Goal: Task Accomplishment & Management: Manage account settings

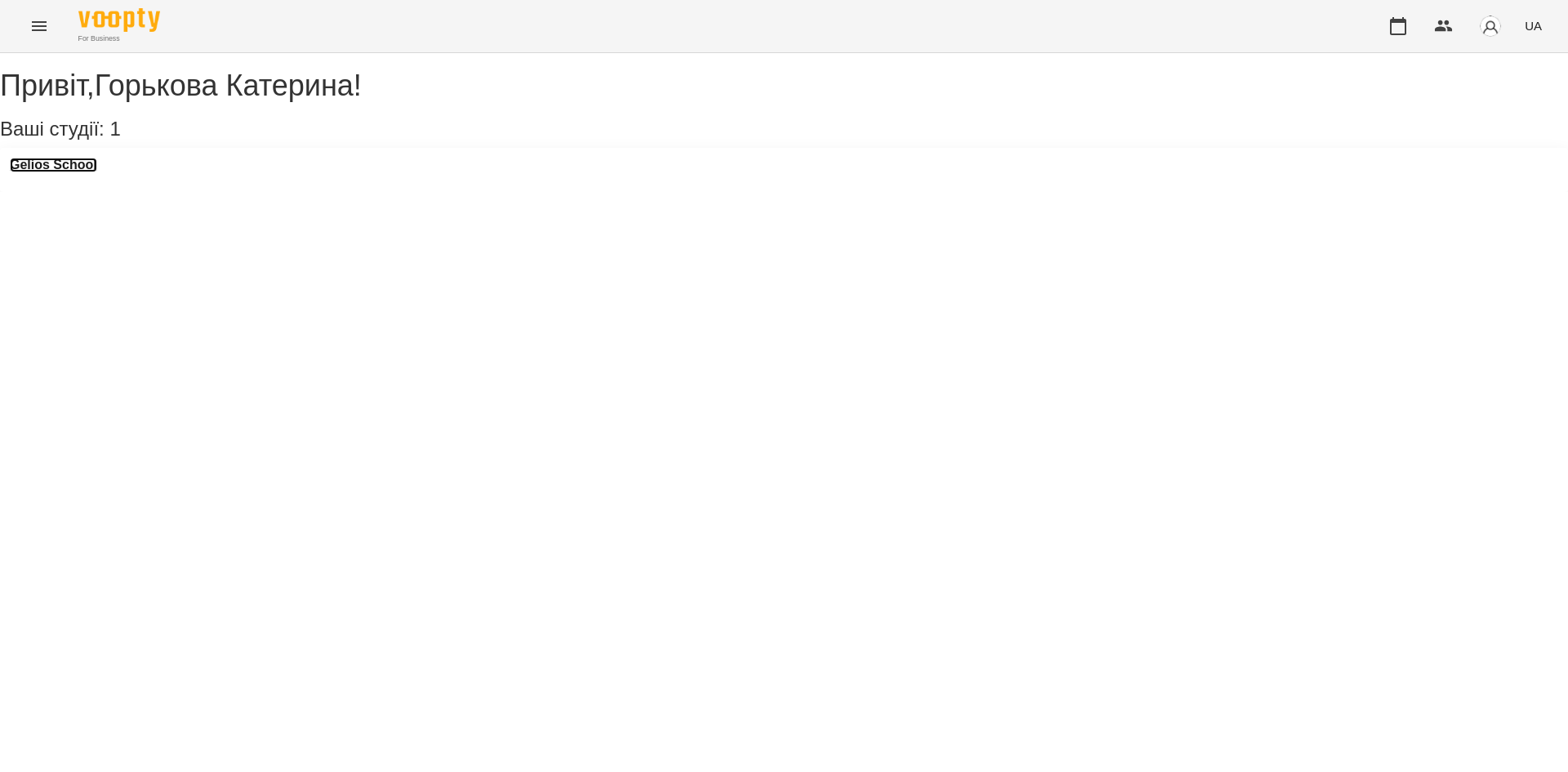
click at [40, 172] on h3 "Gelios School" at bounding box center [53, 165] width 87 height 15
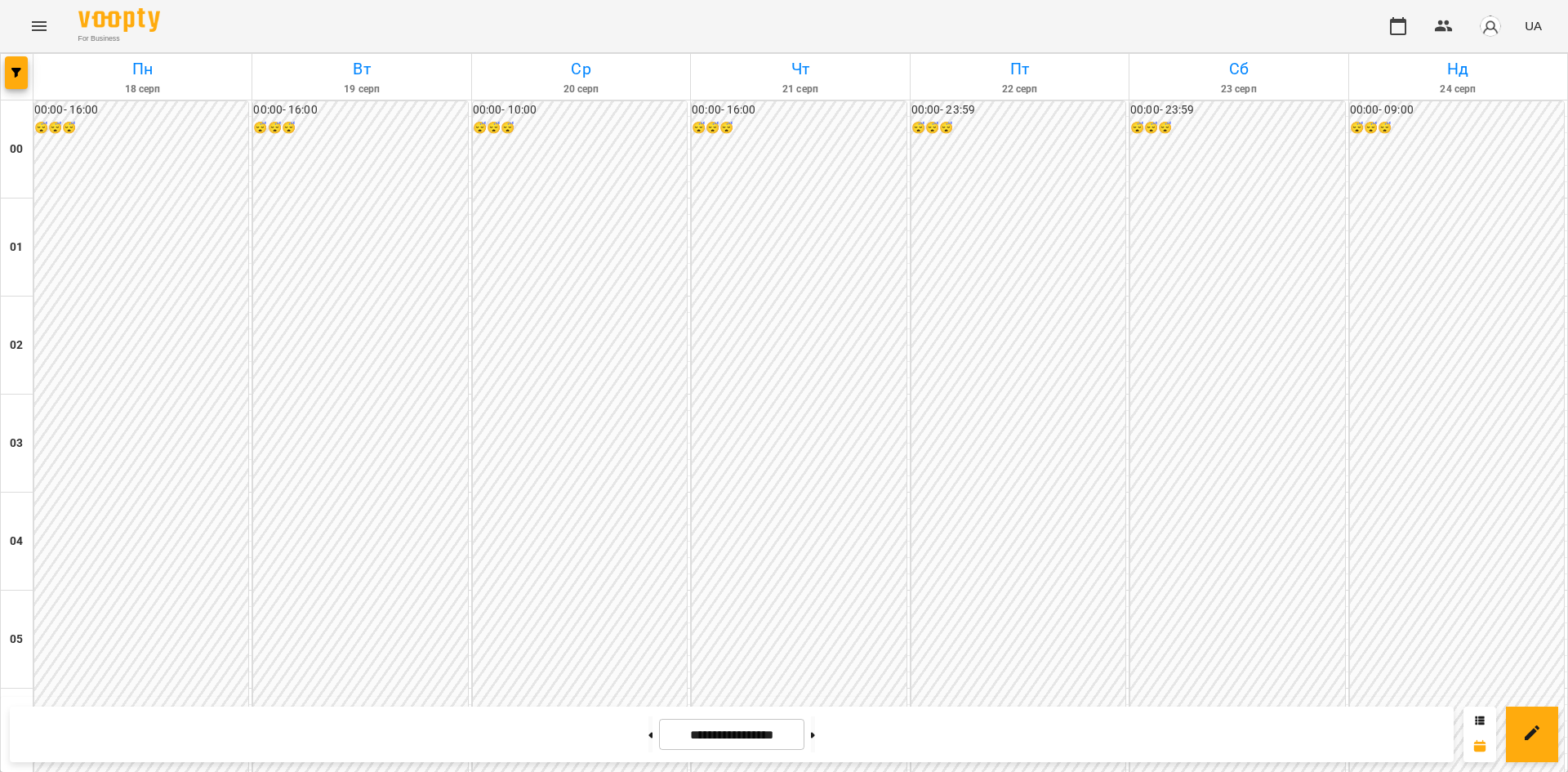
scroll to position [1527, 0]
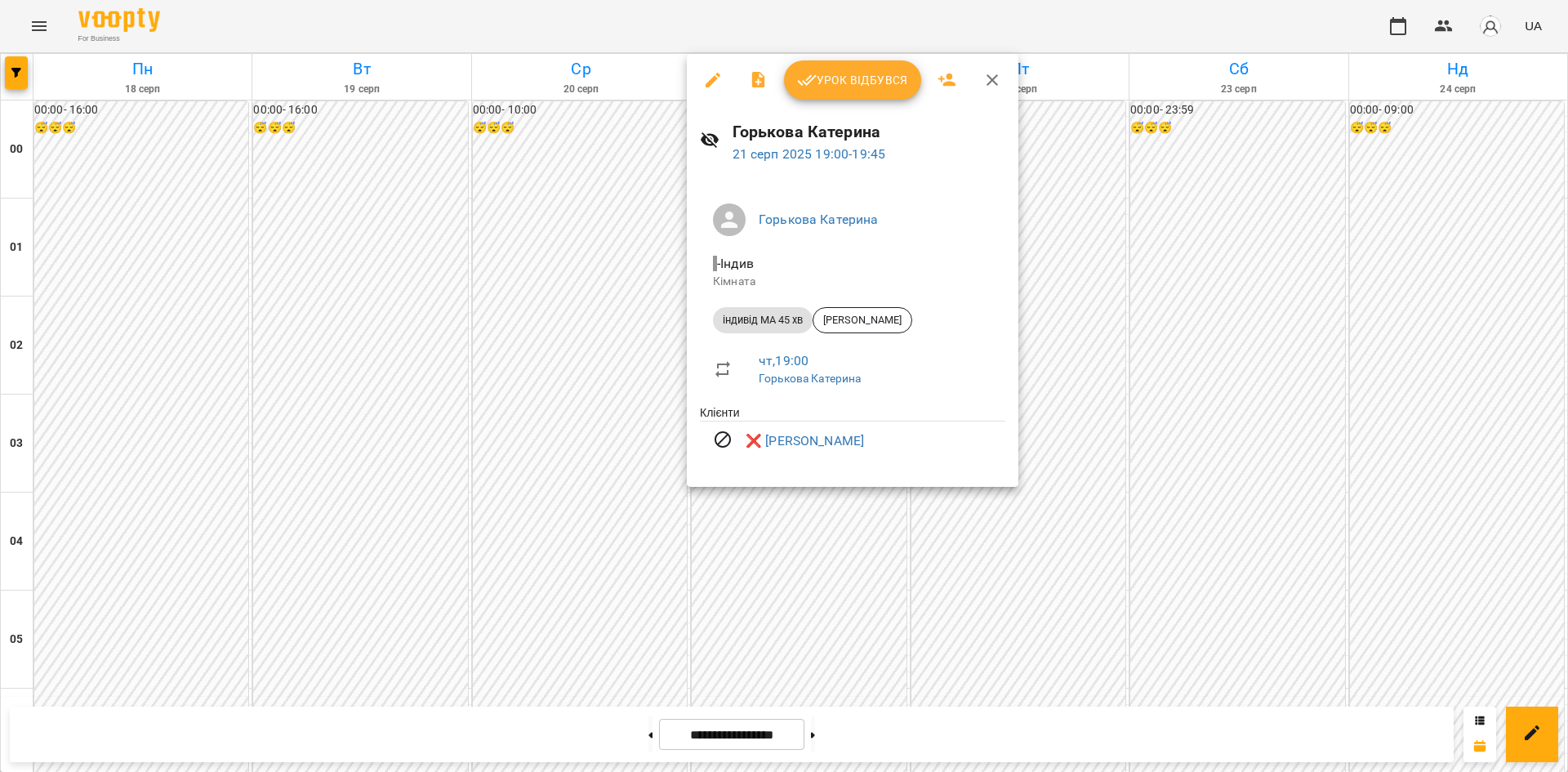
click at [311, 388] on div at bounding box center [784, 386] width 1568 height 772
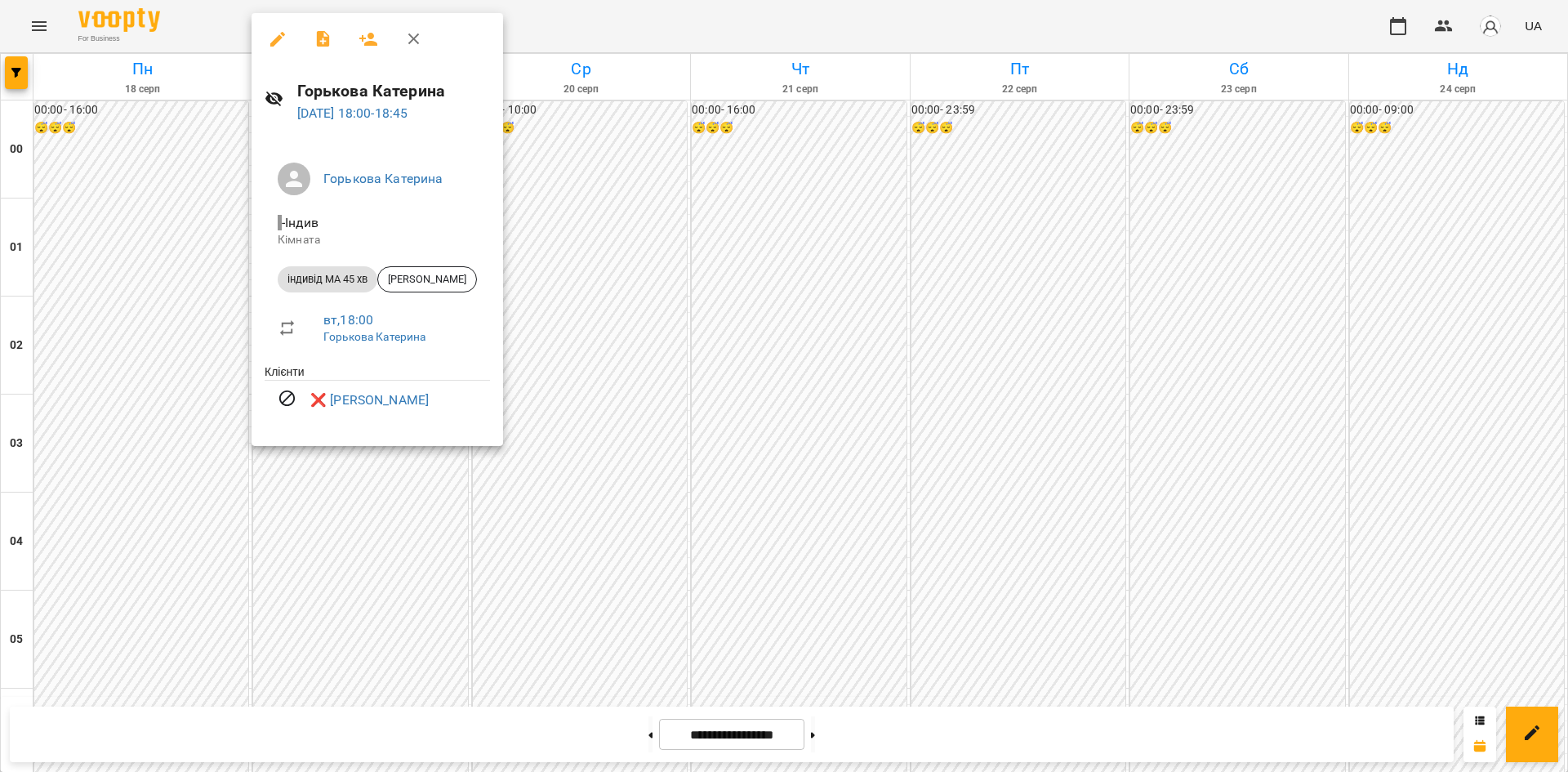
click at [788, 474] on div at bounding box center [784, 386] width 1568 height 772
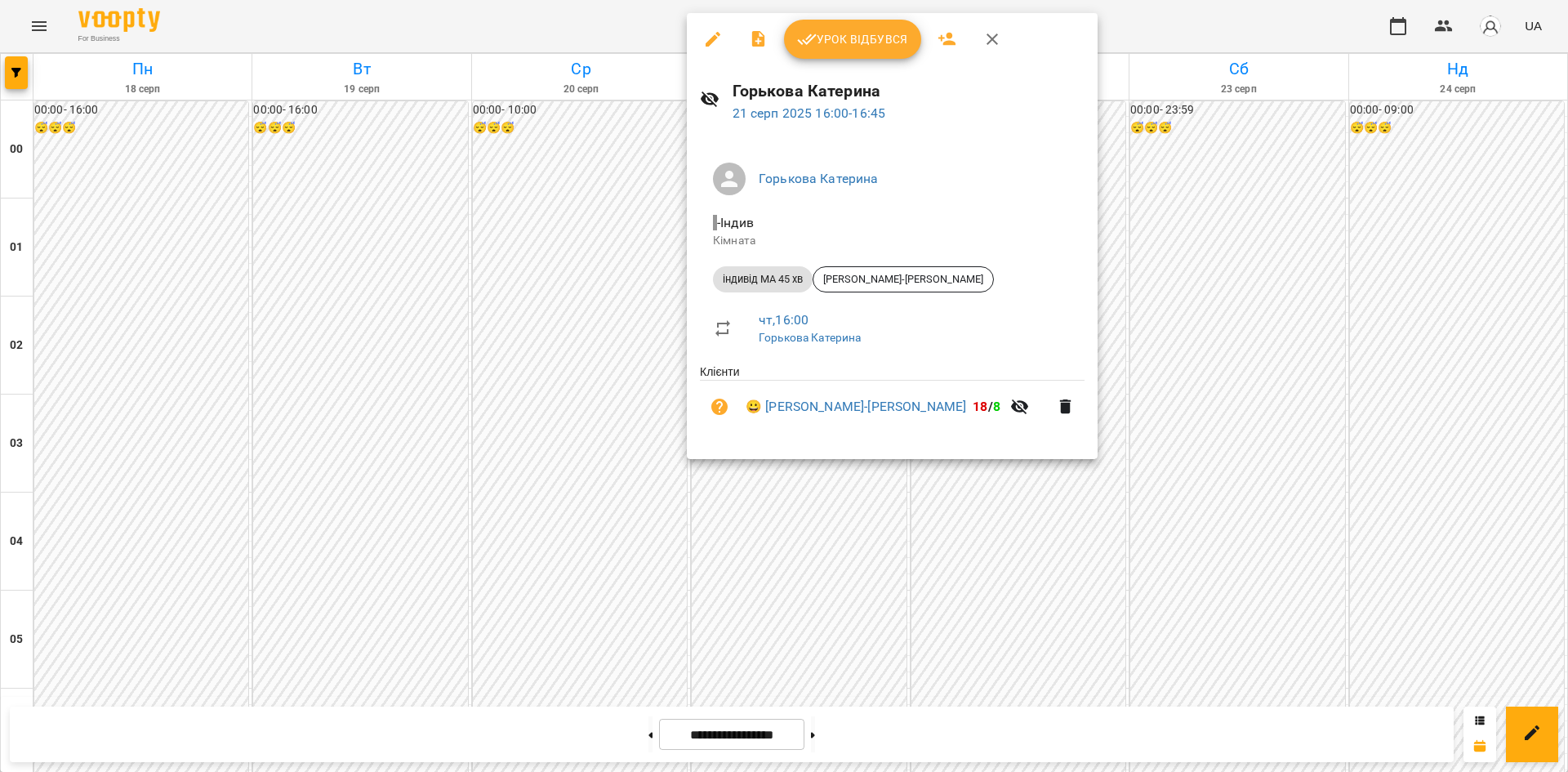
click at [765, 574] on div at bounding box center [784, 386] width 1568 height 772
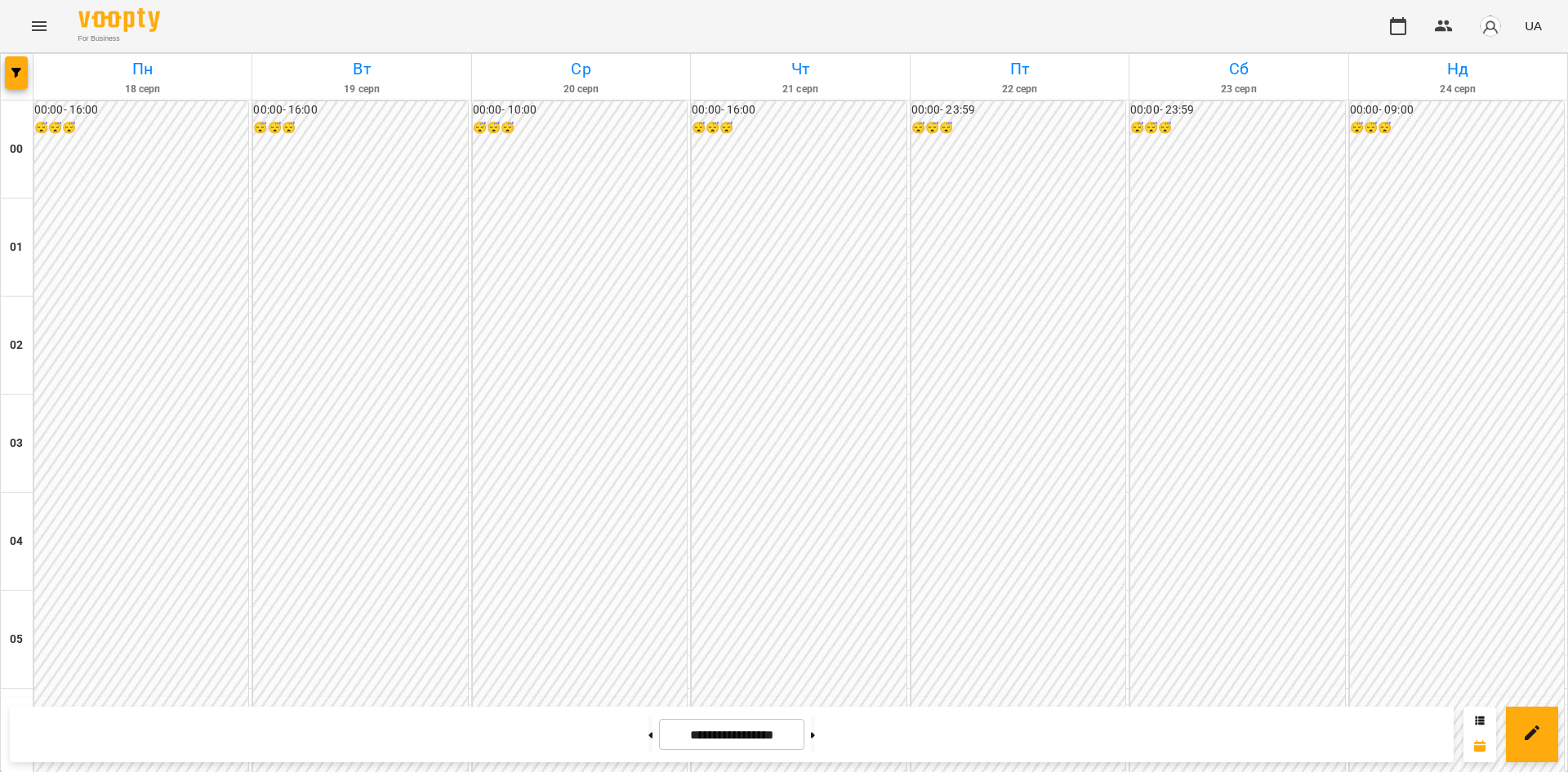
scroll to position [1436, 0]
click at [43, 29] on icon "Menu" at bounding box center [40, 26] width 15 height 10
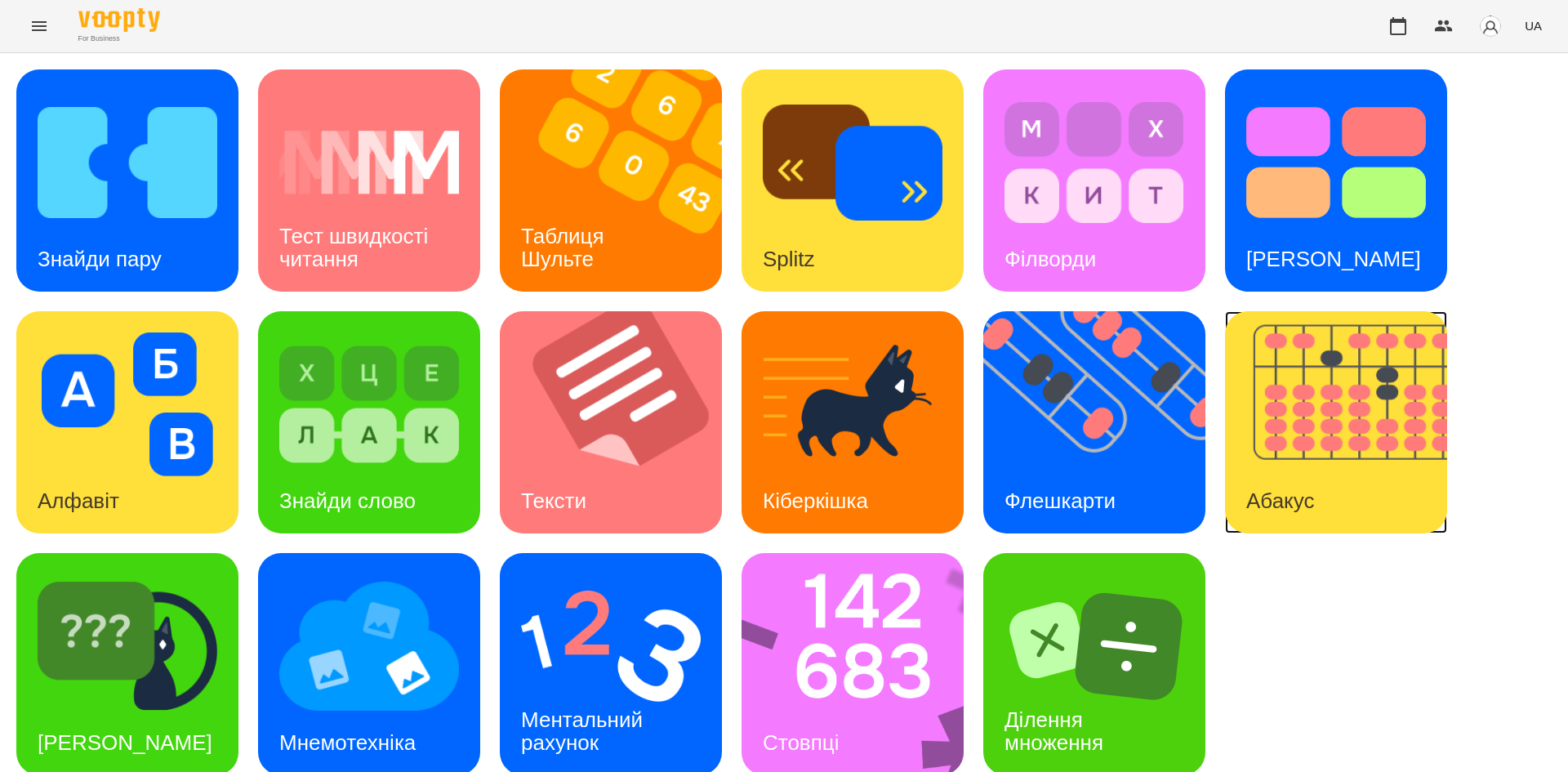
click at [1322, 434] on img at bounding box center [1346, 422] width 243 height 223
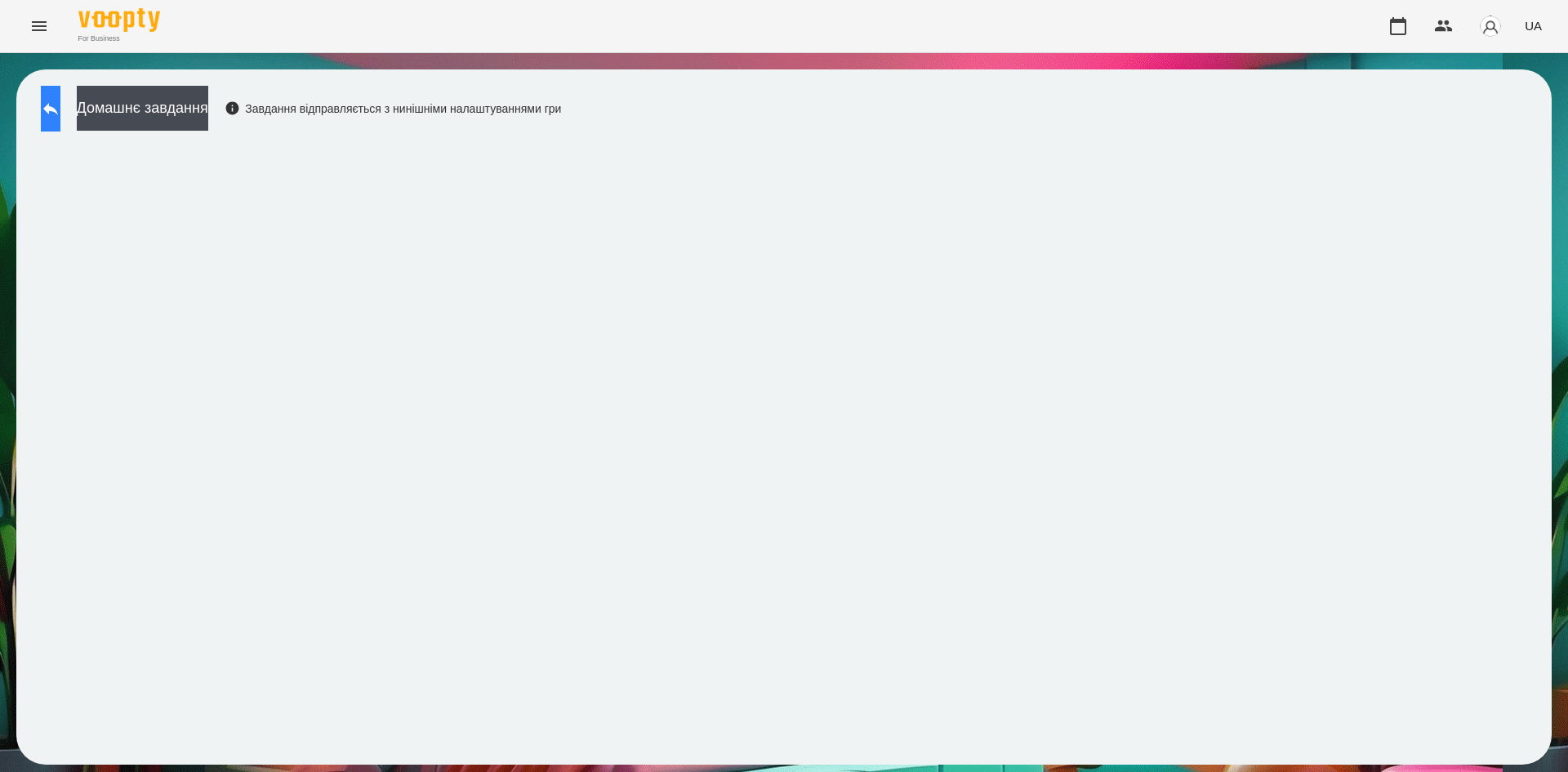
click at [61, 95] on button at bounding box center [50, 109] width 19 height 46
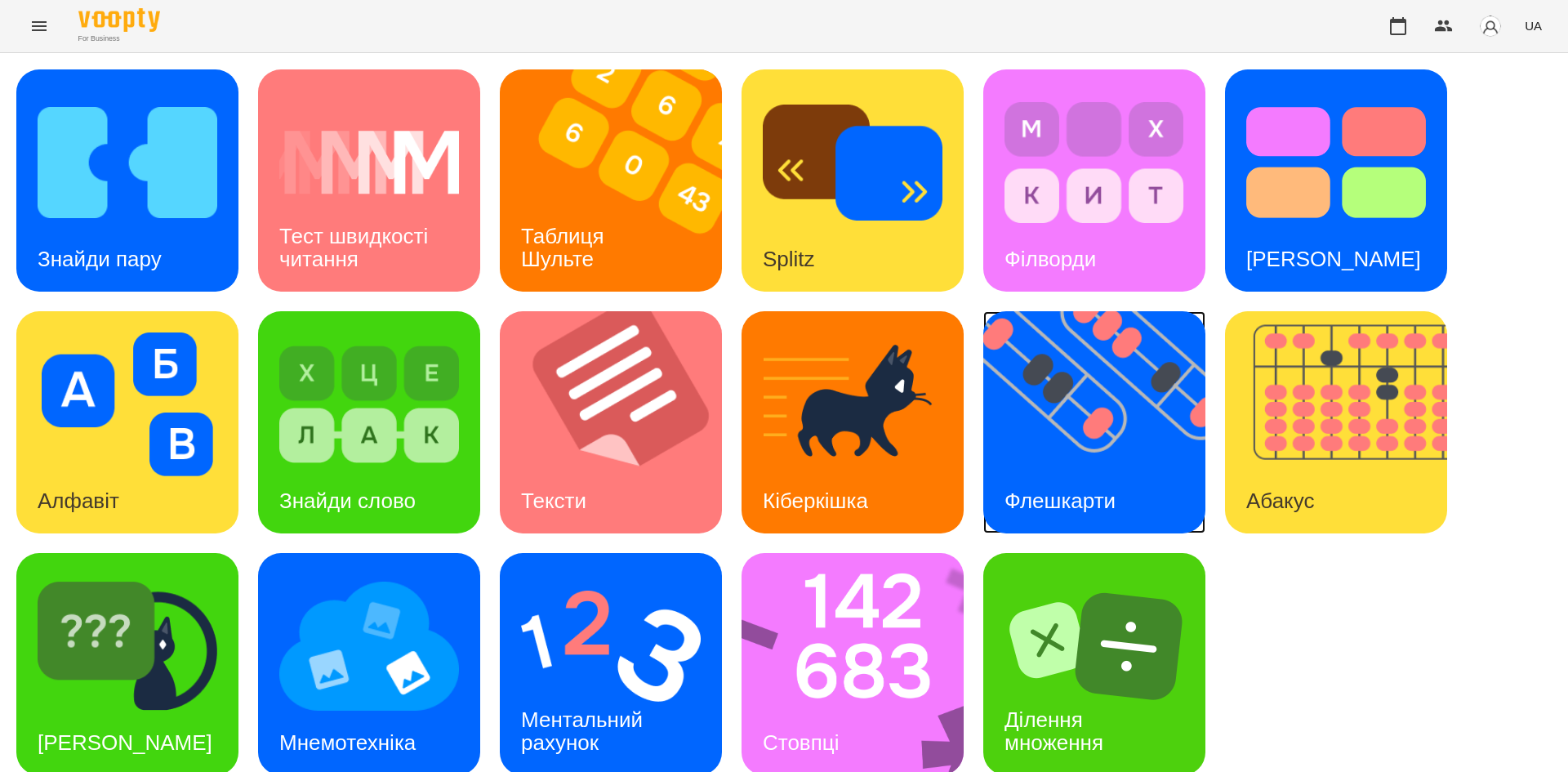
click at [1088, 457] on img at bounding box center [1104, 422] width 243 height 223
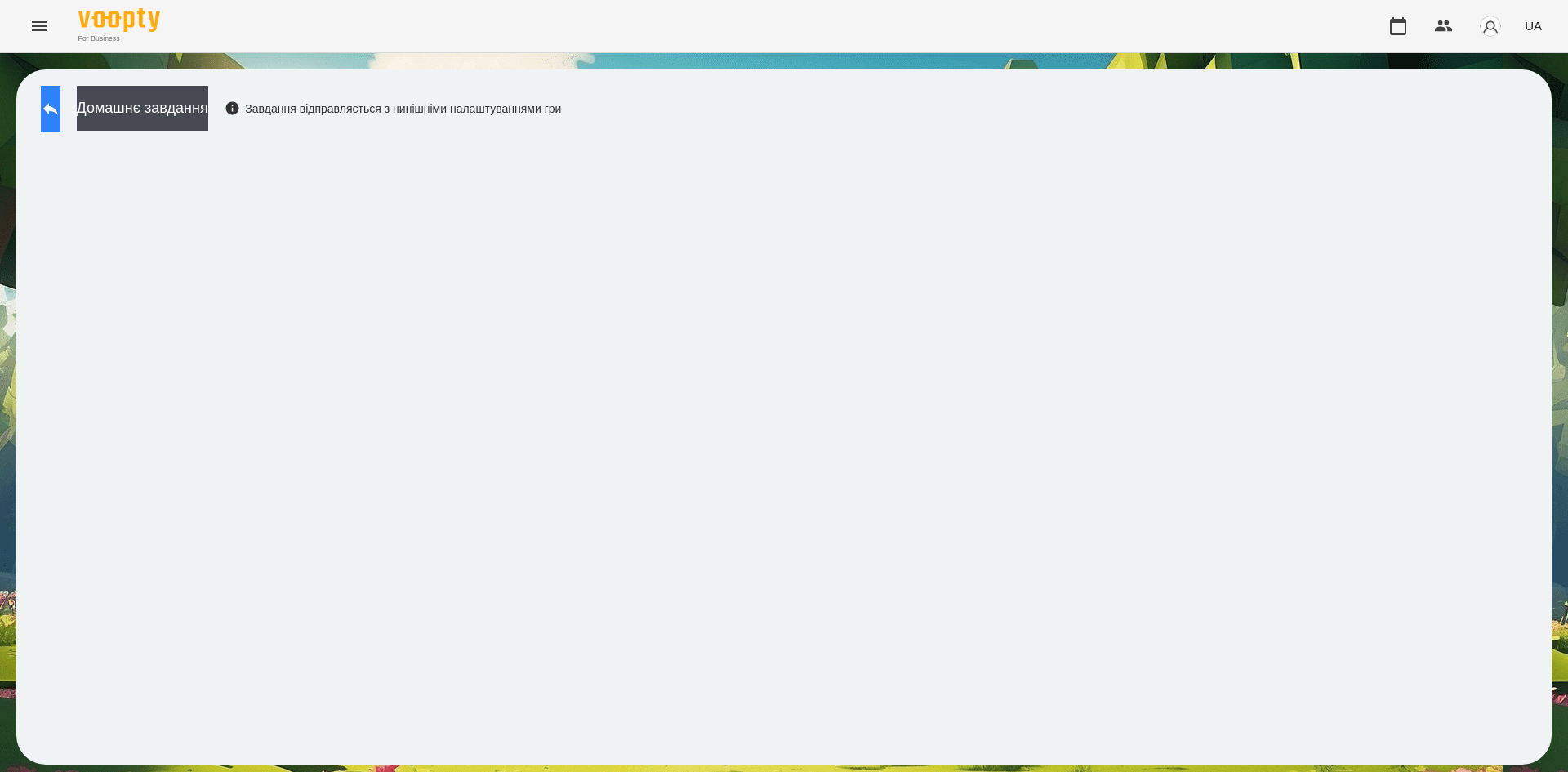
click at [61, 131] on button at bounding box center [50, 109] width 19 height 46
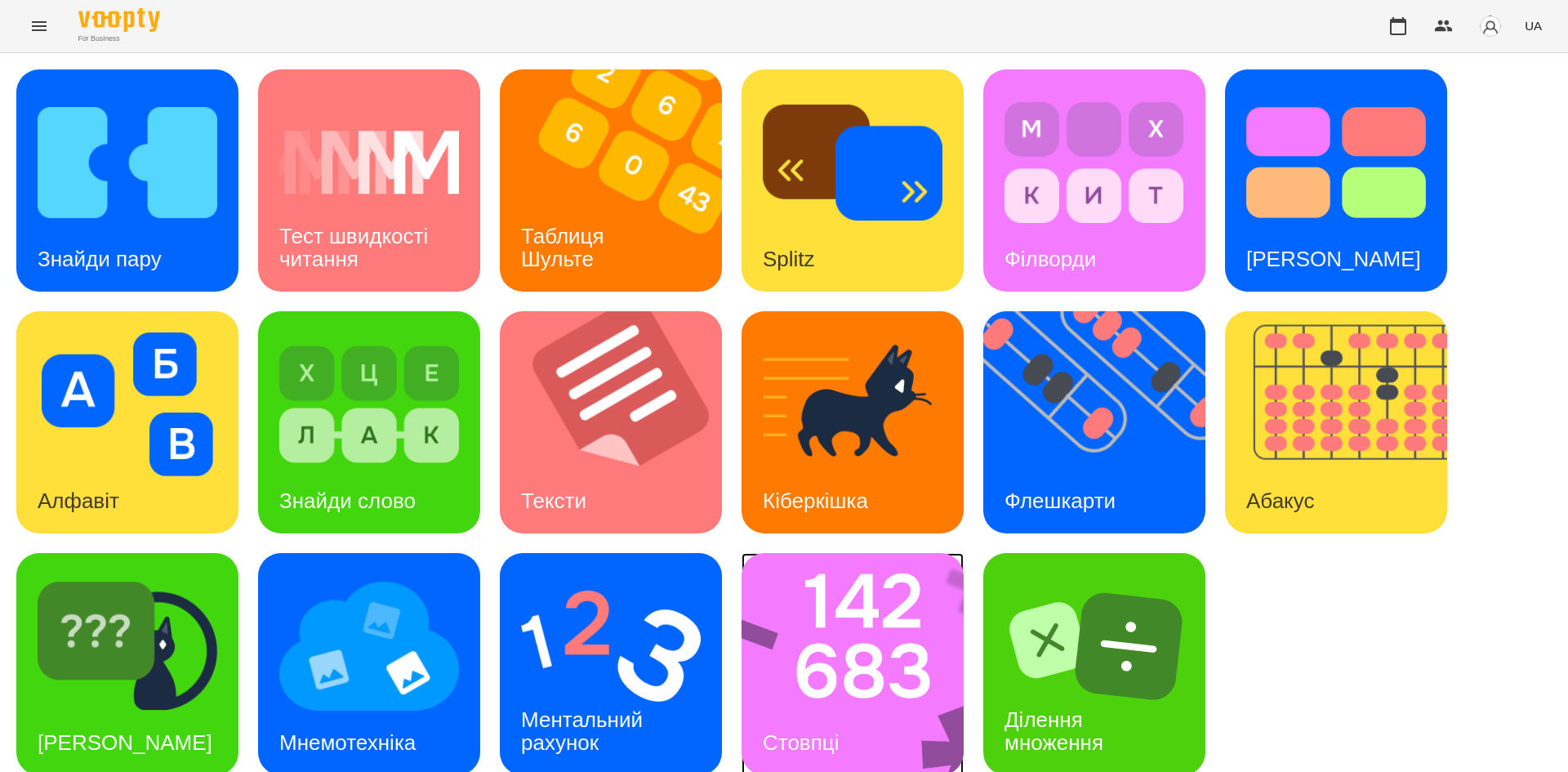
click at [843, 665] on img at bounding box center [863, 664] width 244 height 223
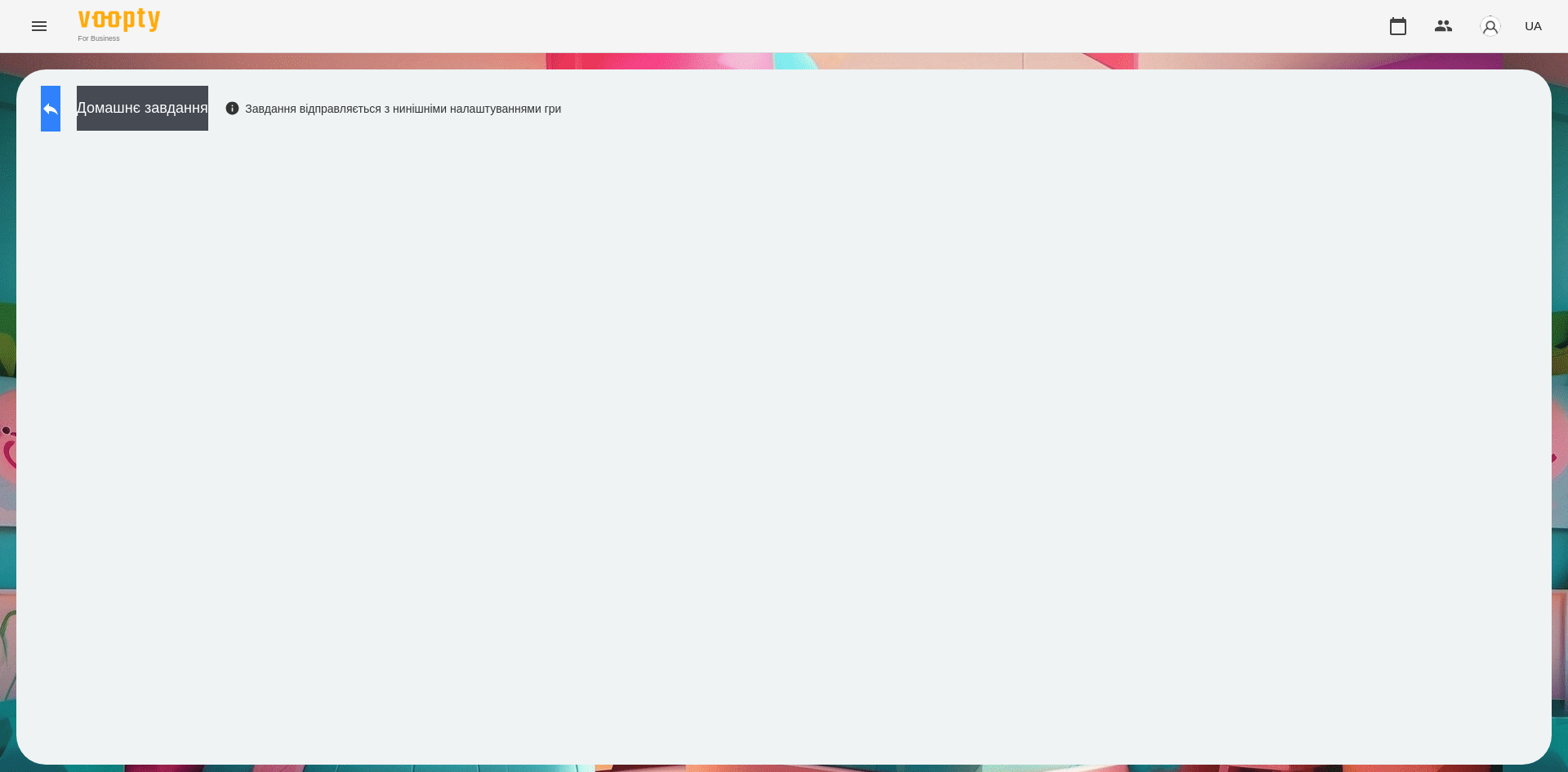
click at [61, 121] on button at bounding box center [50, 109] width 19 height 46
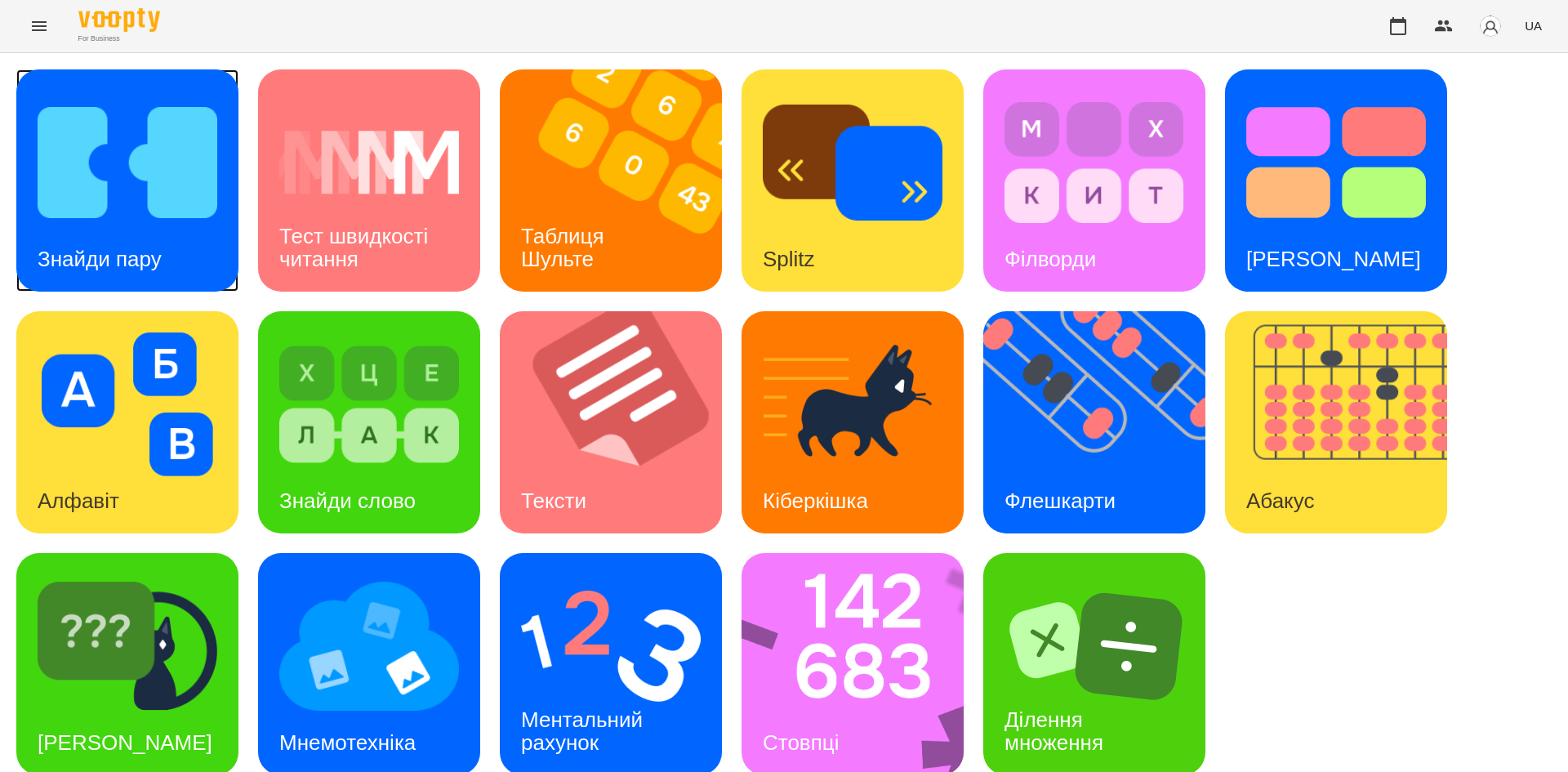
click at [107, 231] on div "Знайди пару" at bounding box center [99, 259] width 166 height 64
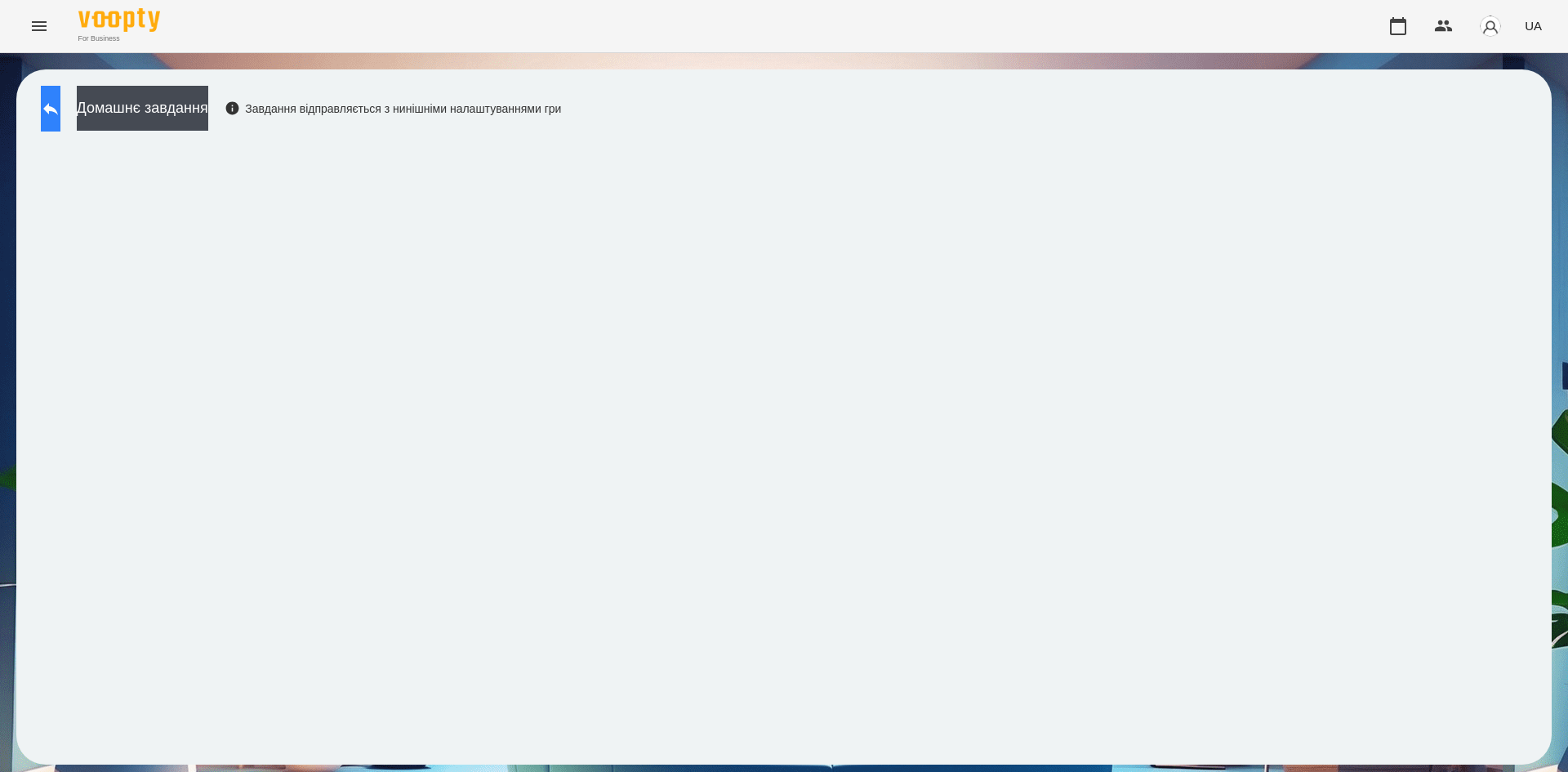
click at [60, 106] on icon at bounding box center [50, 108] width 19 height 19
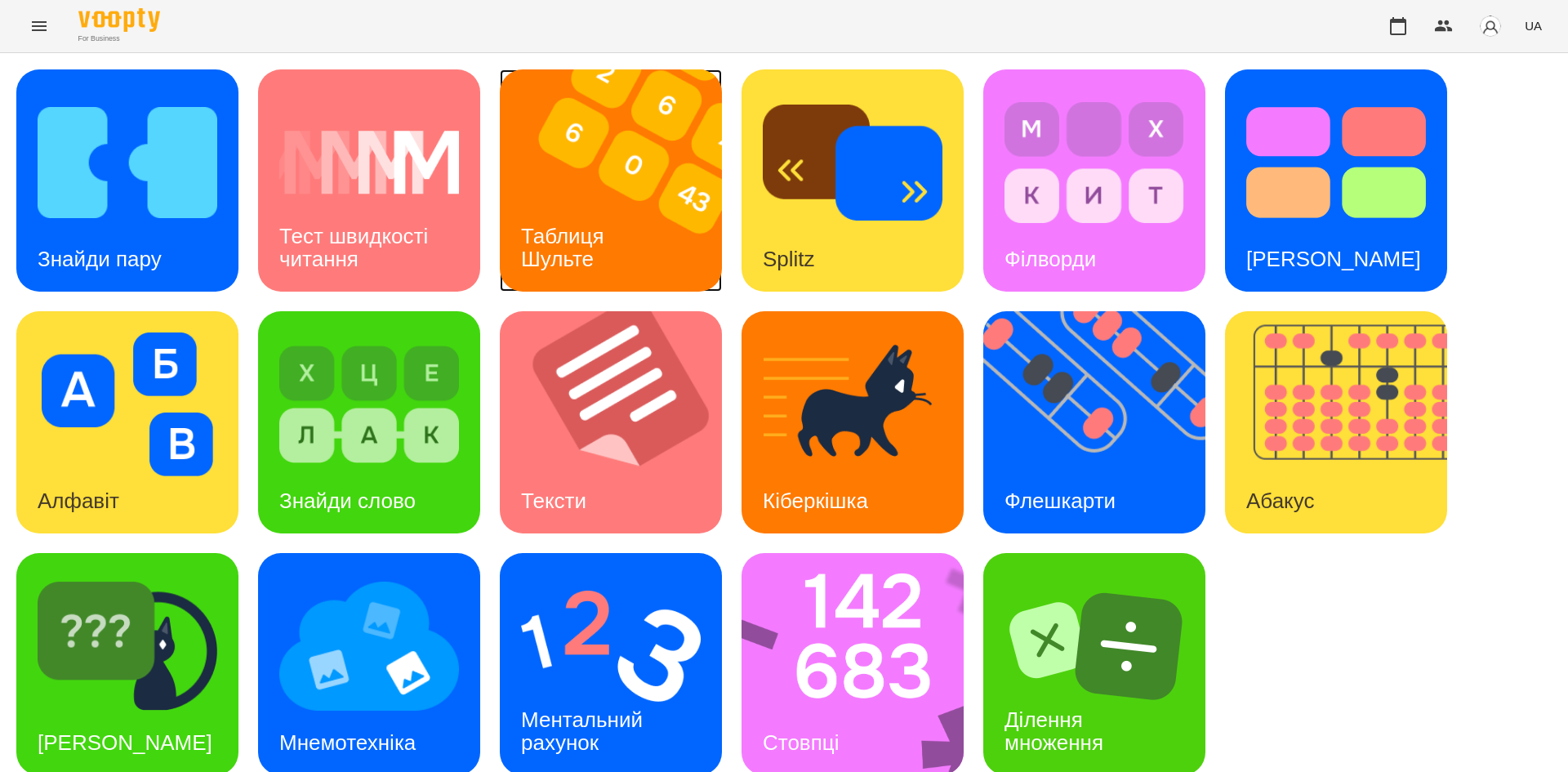
click at [567, 228] on h3 "Таблиця Шульте" at bounding box center [565, 247] width 89 height 47
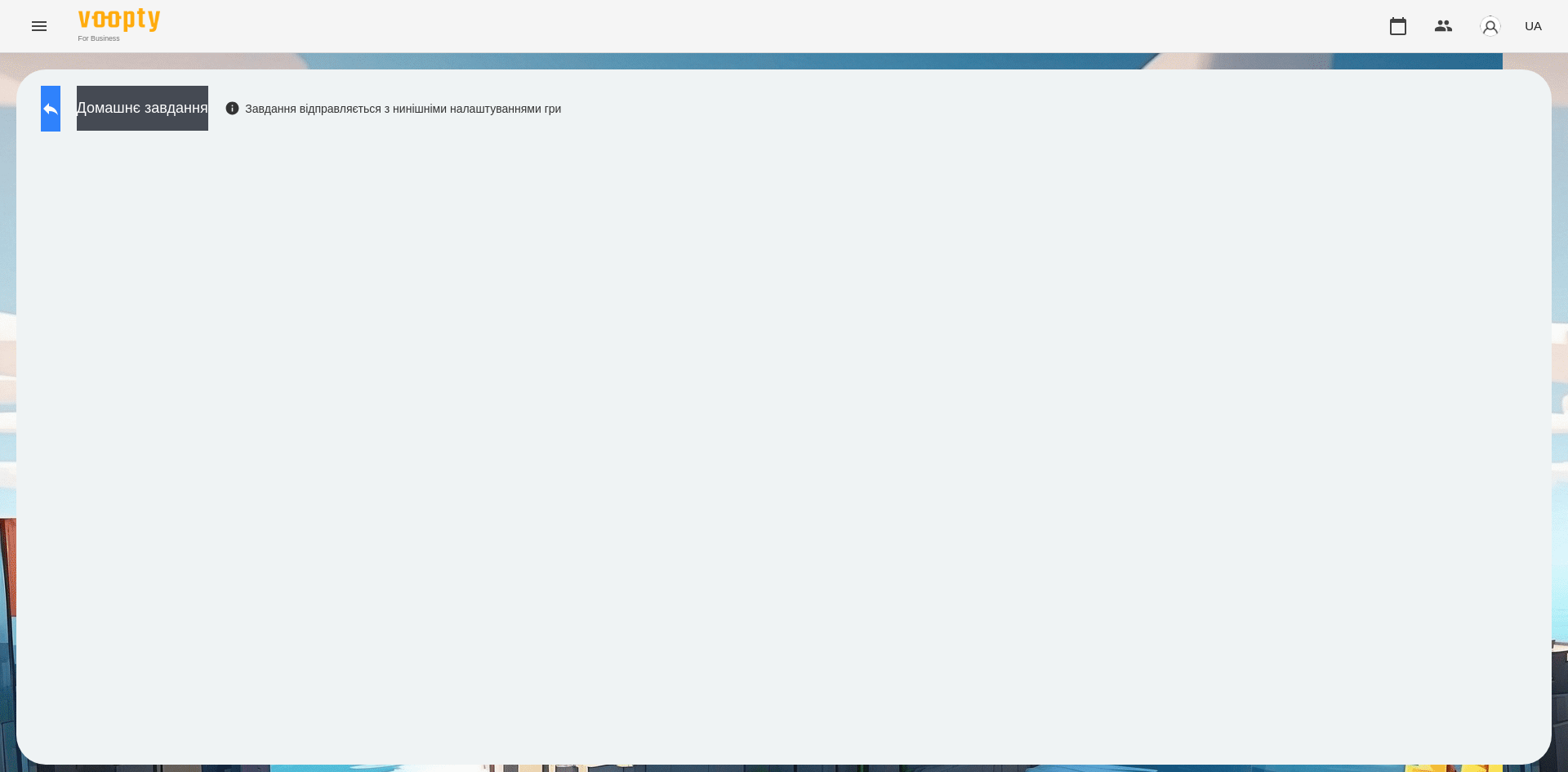
click at [60, 107] on icon at bounding box center [50, 108] width 19 height 19
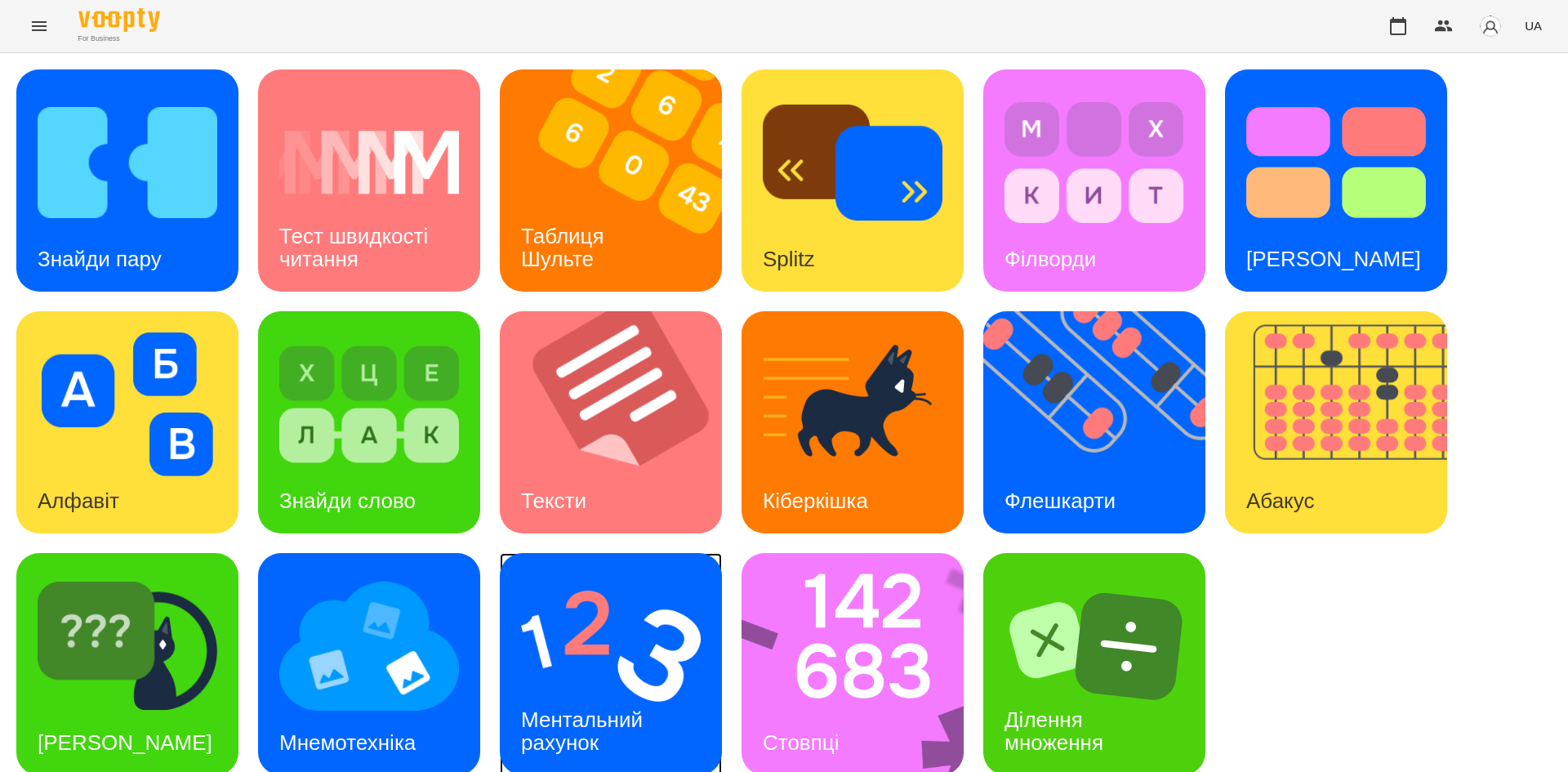
click at [627, 674] on img at bounding box center [610, 646] width 179 height 144
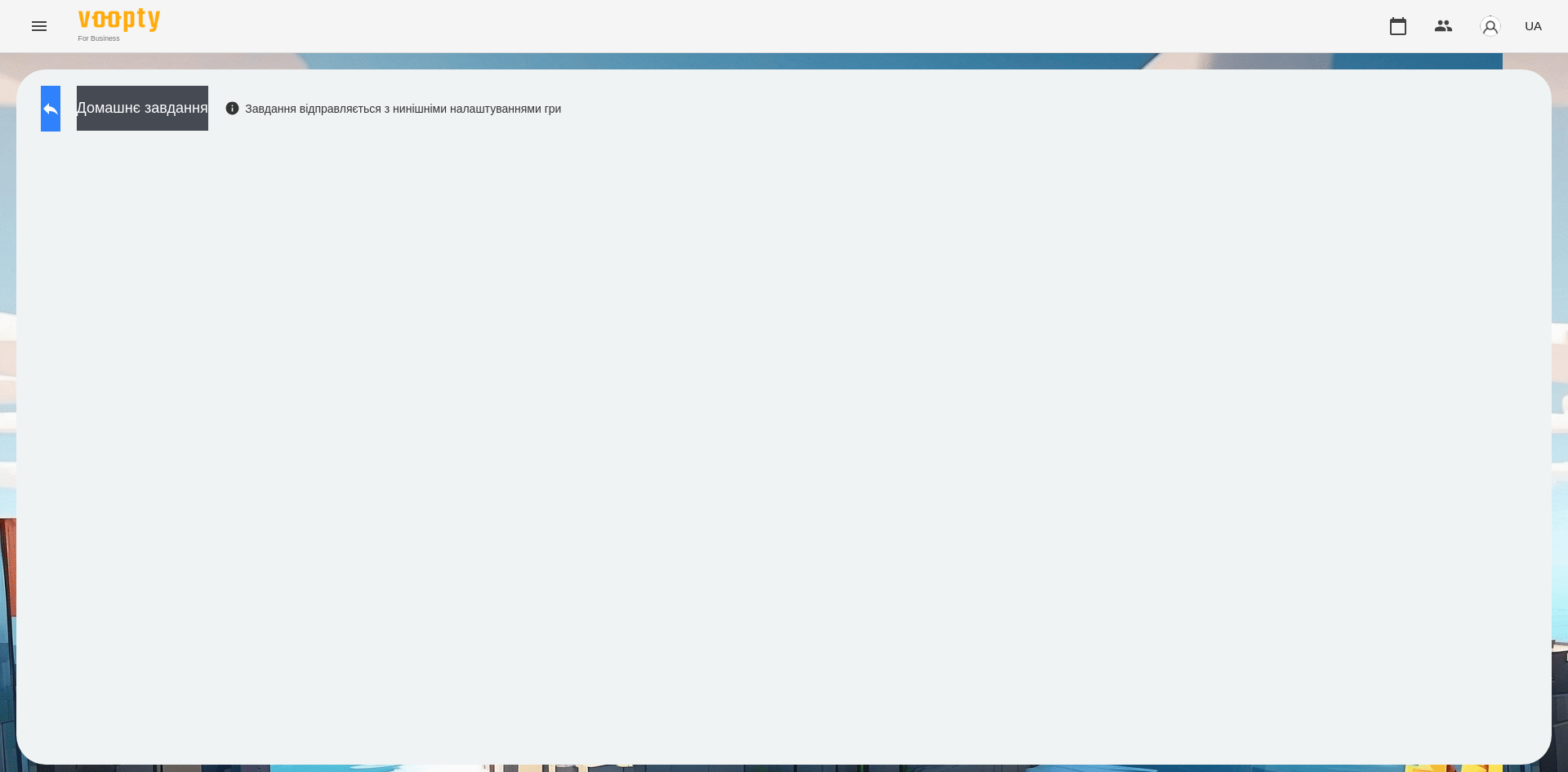
click at [61, 113] on icon at bounding box center [50, 108] width 19 height 19
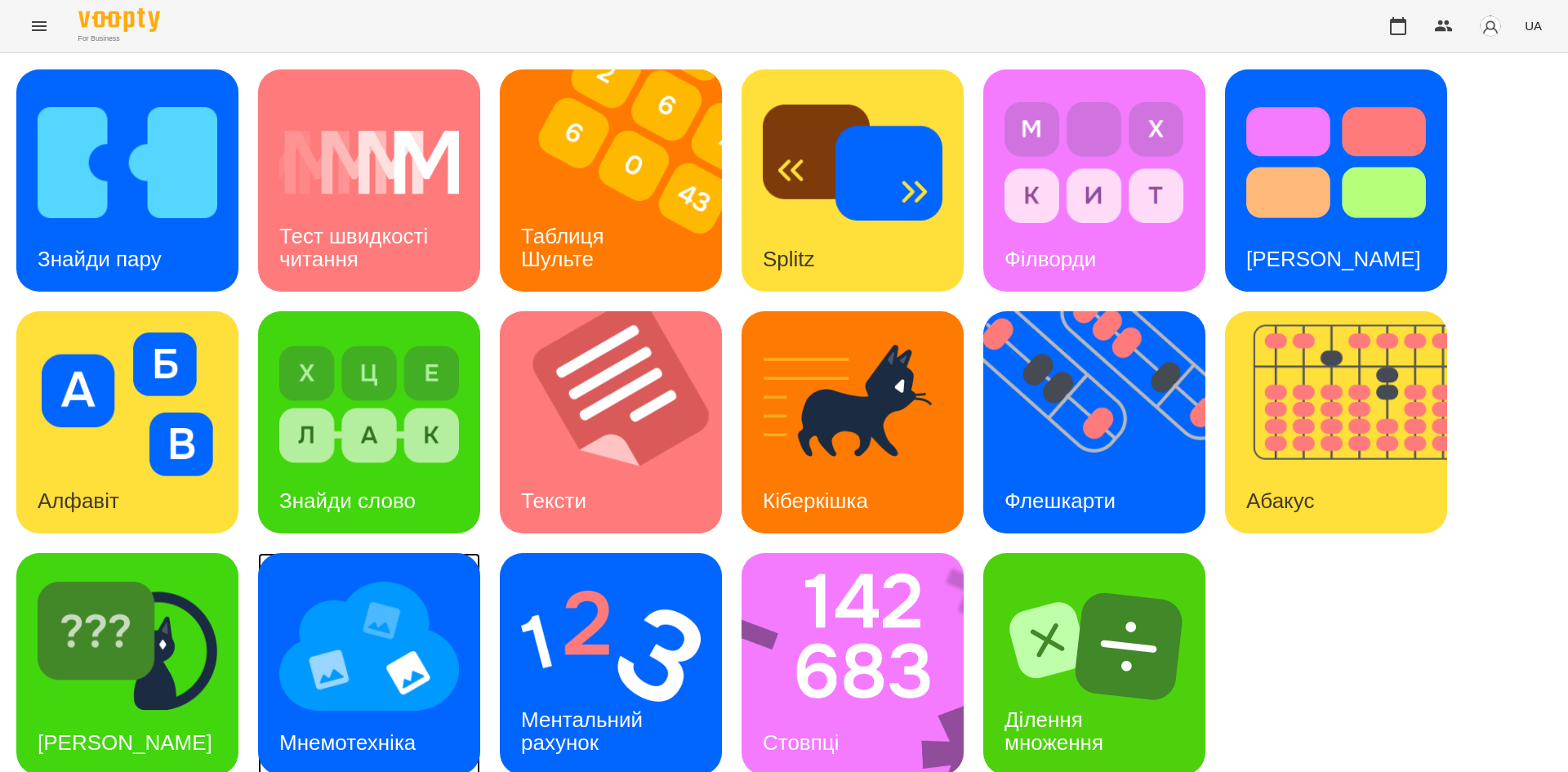
click at [383, 693] on img at bounding box center [369, 646] width 179 height 144
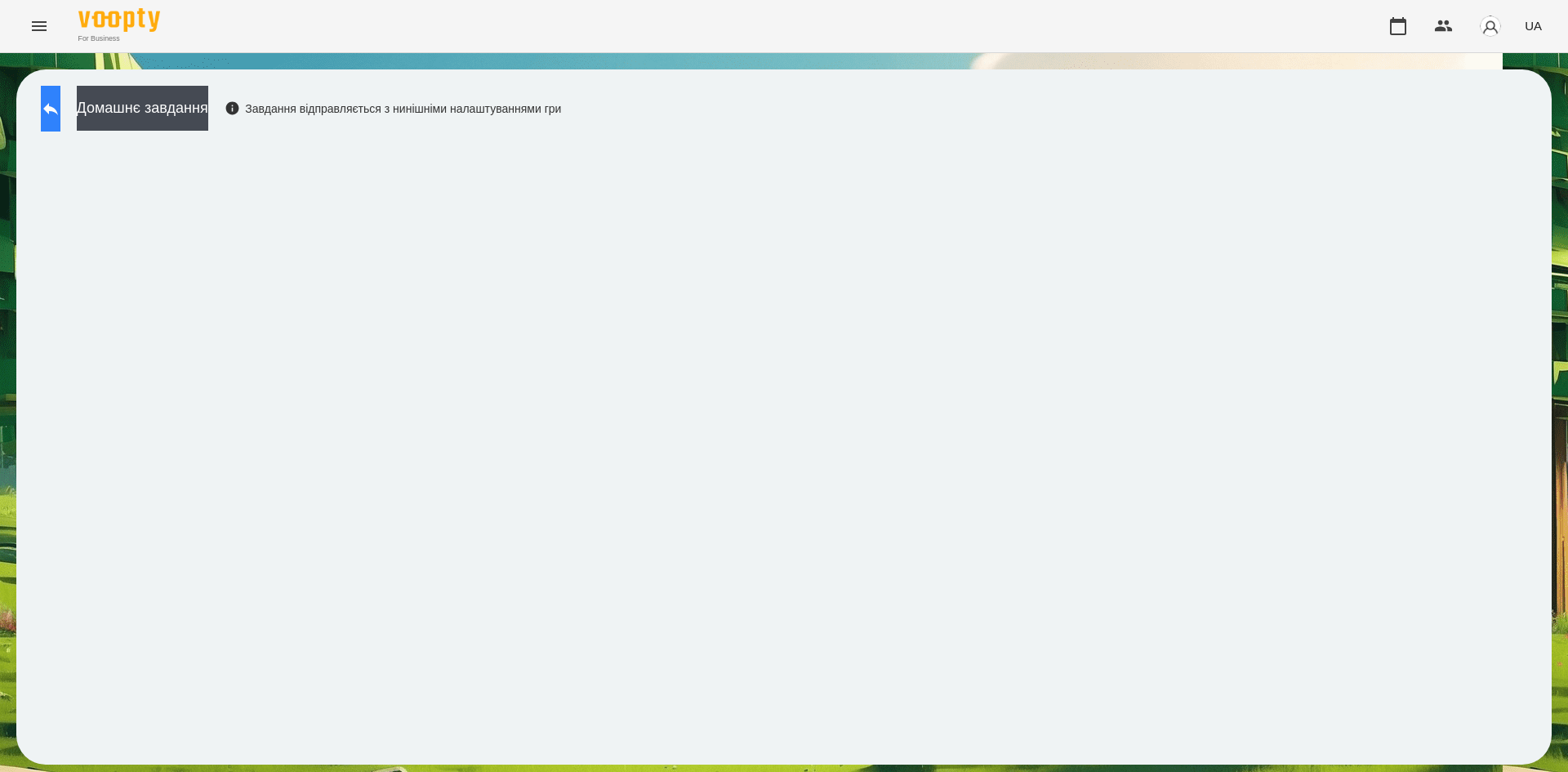
click at [61, 121] on button at bounding box center [50, 109] width 19 height 46
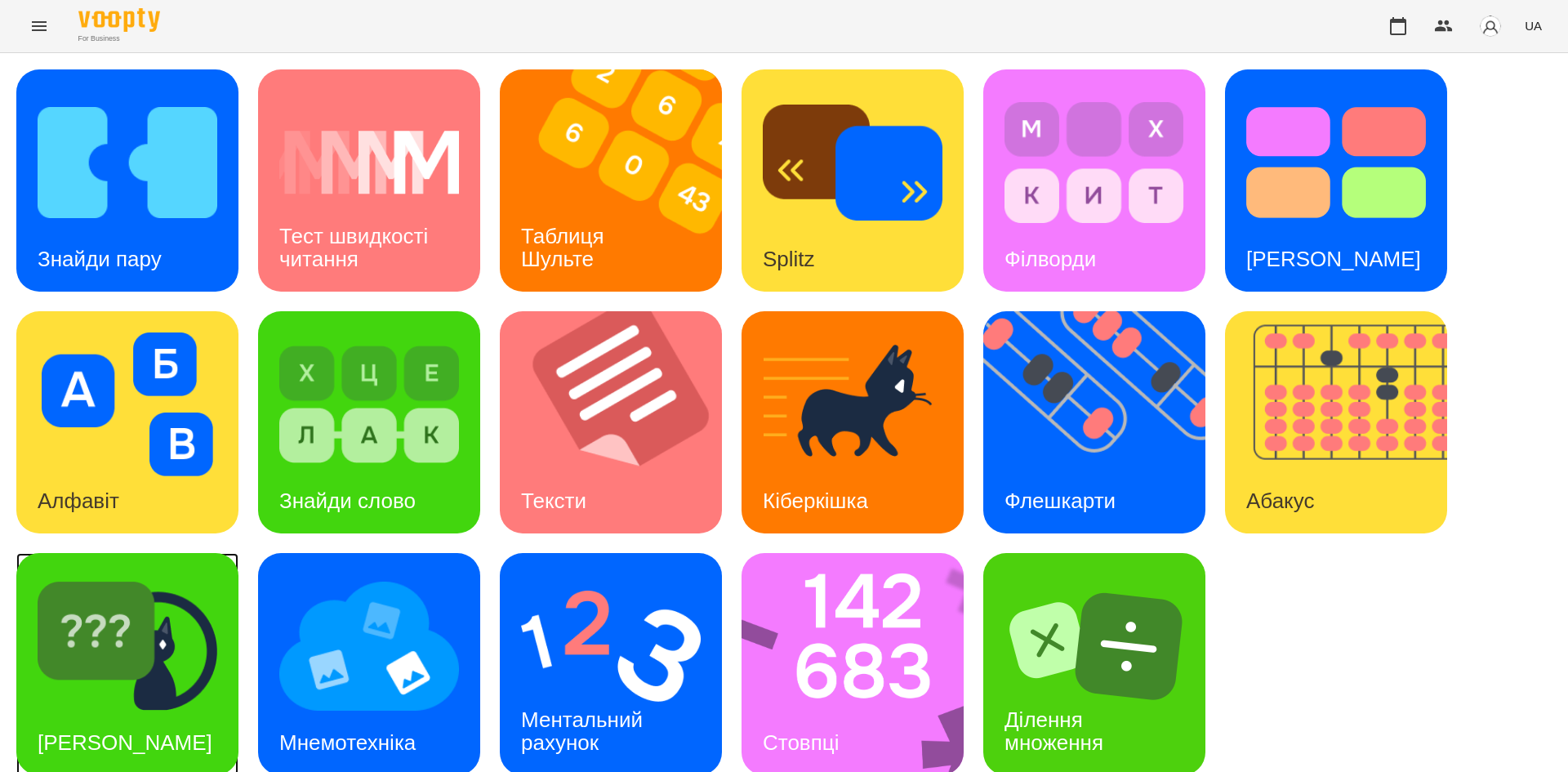
click at [150, 610] on img at bounding box center [127, 646] width 179 height 144
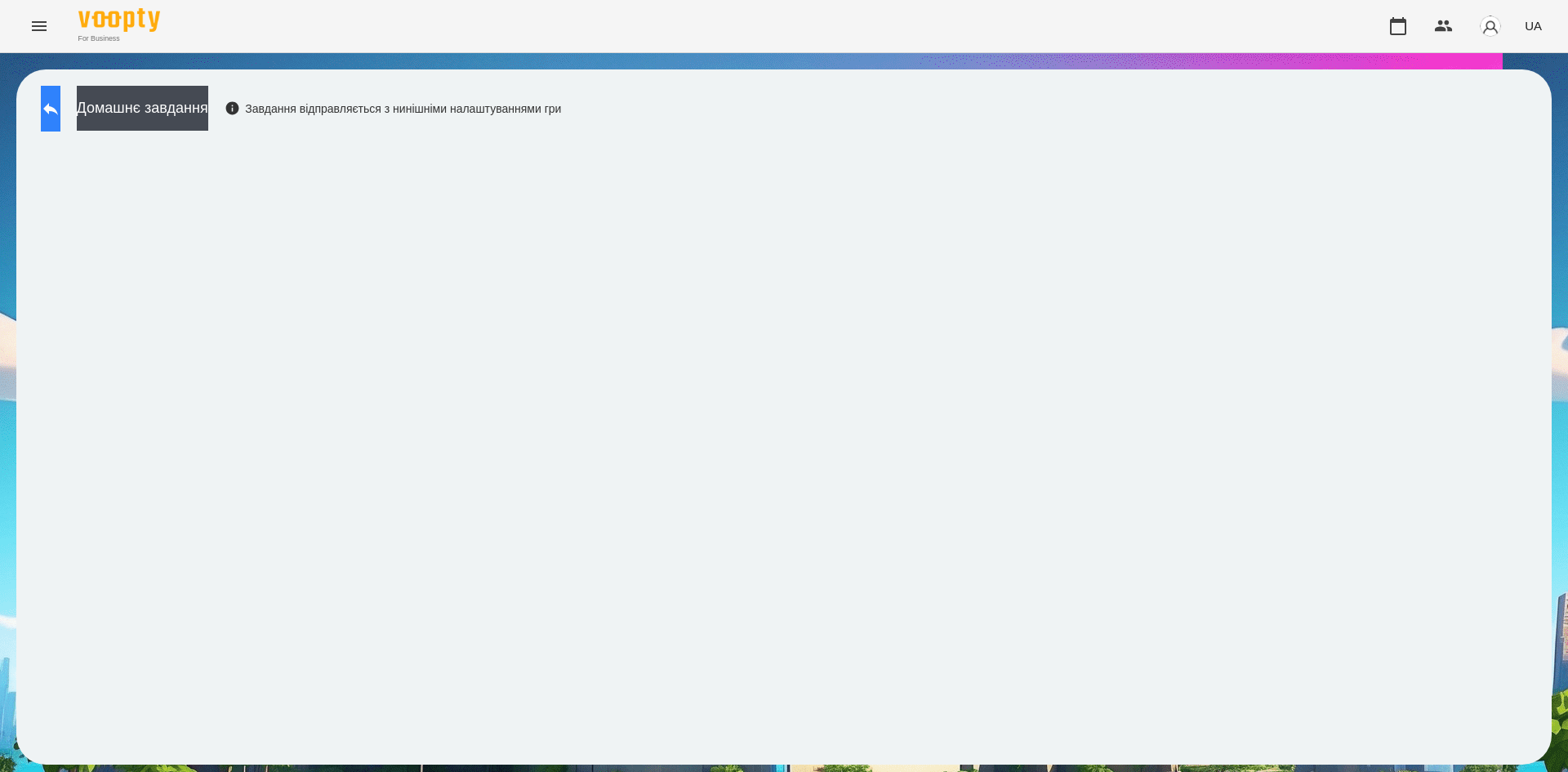
click at [61, 100] on icon at bounding box center [50, 108] width 19 height 19
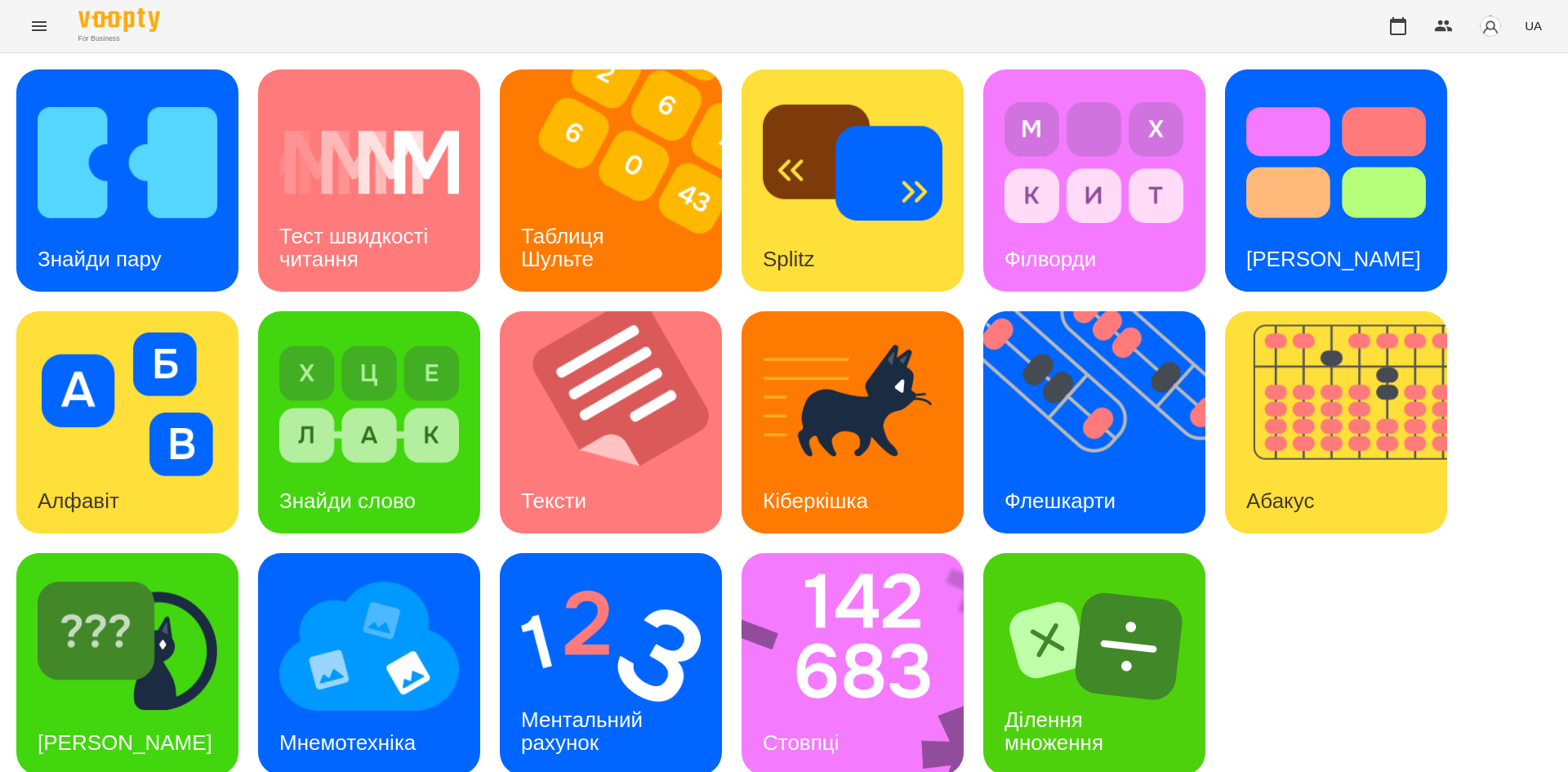
click at [1300, 617] on div "Знайди пару Тест швидкості читання Таблиця Шульте Splitz Філворди Тест Струпа А…" at bounding box center [784, 421] width 1535 height 706
click at [1264, 439] on img at bounding box center [1346, 422] width 243 height 223
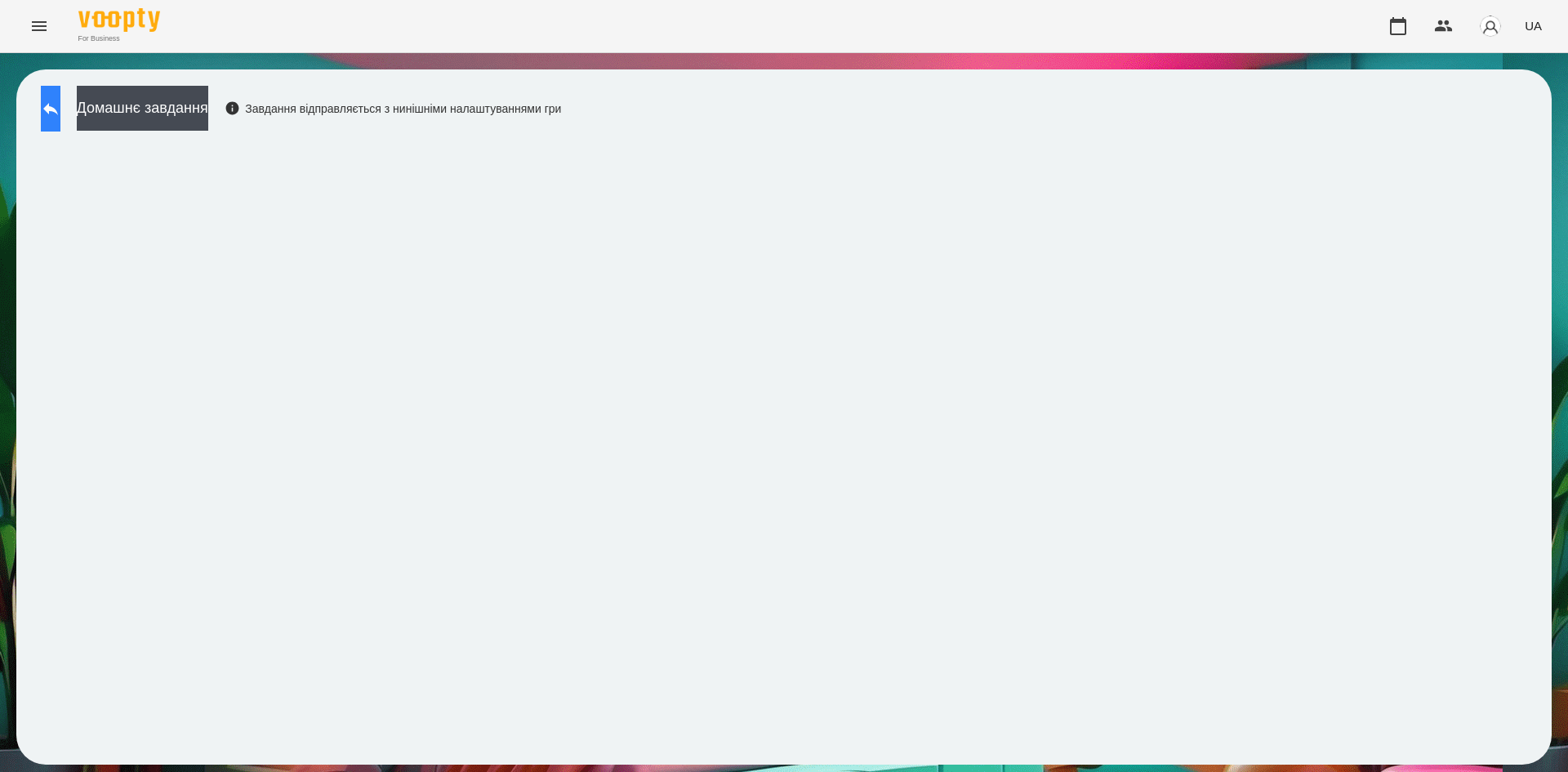
click at [61, 111] on icon at bounding box center [50, 108] width 19 height 19
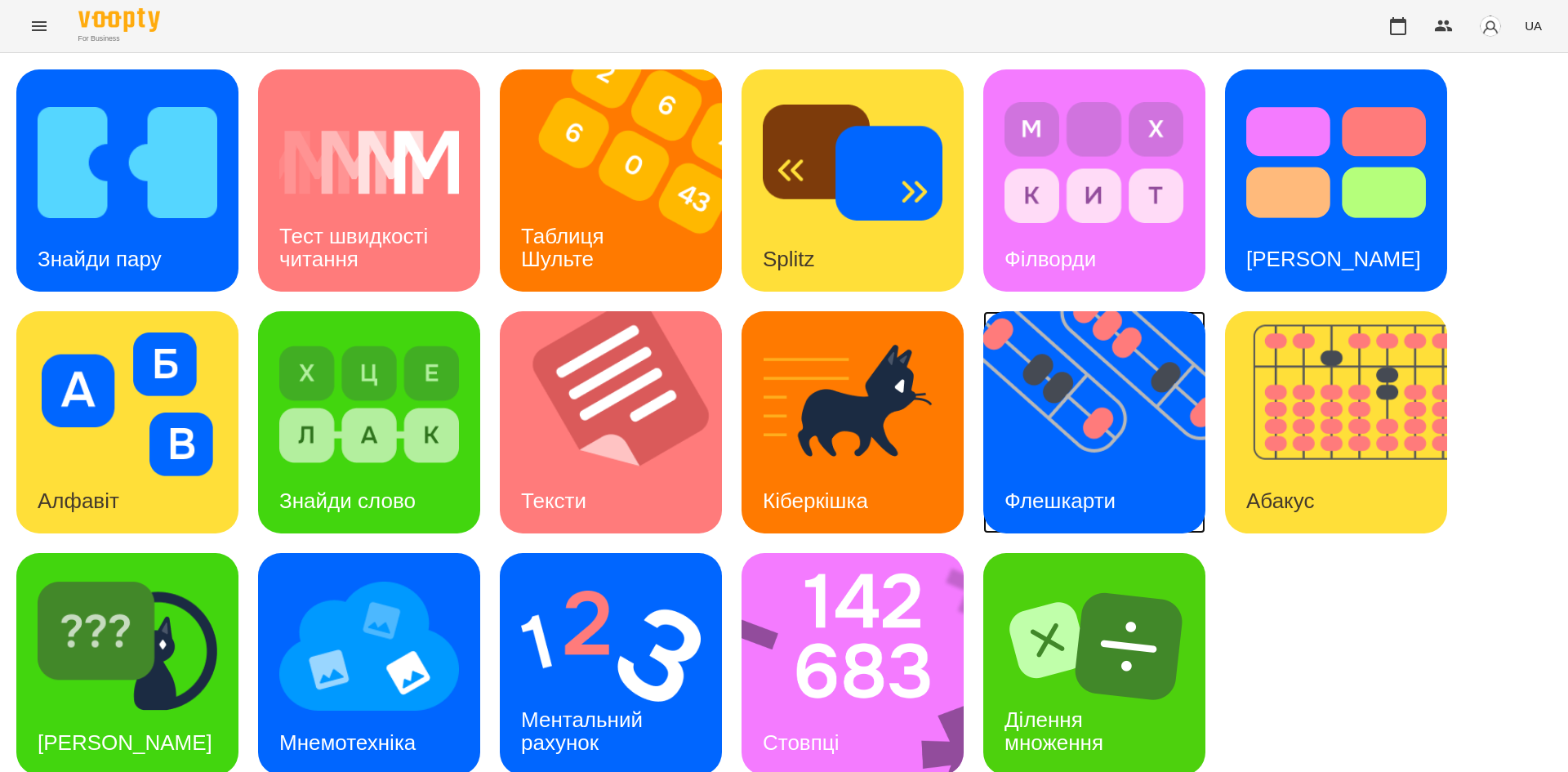
click at [1059, 376] on img at bounding box center [1104, 422] width 243 height 223
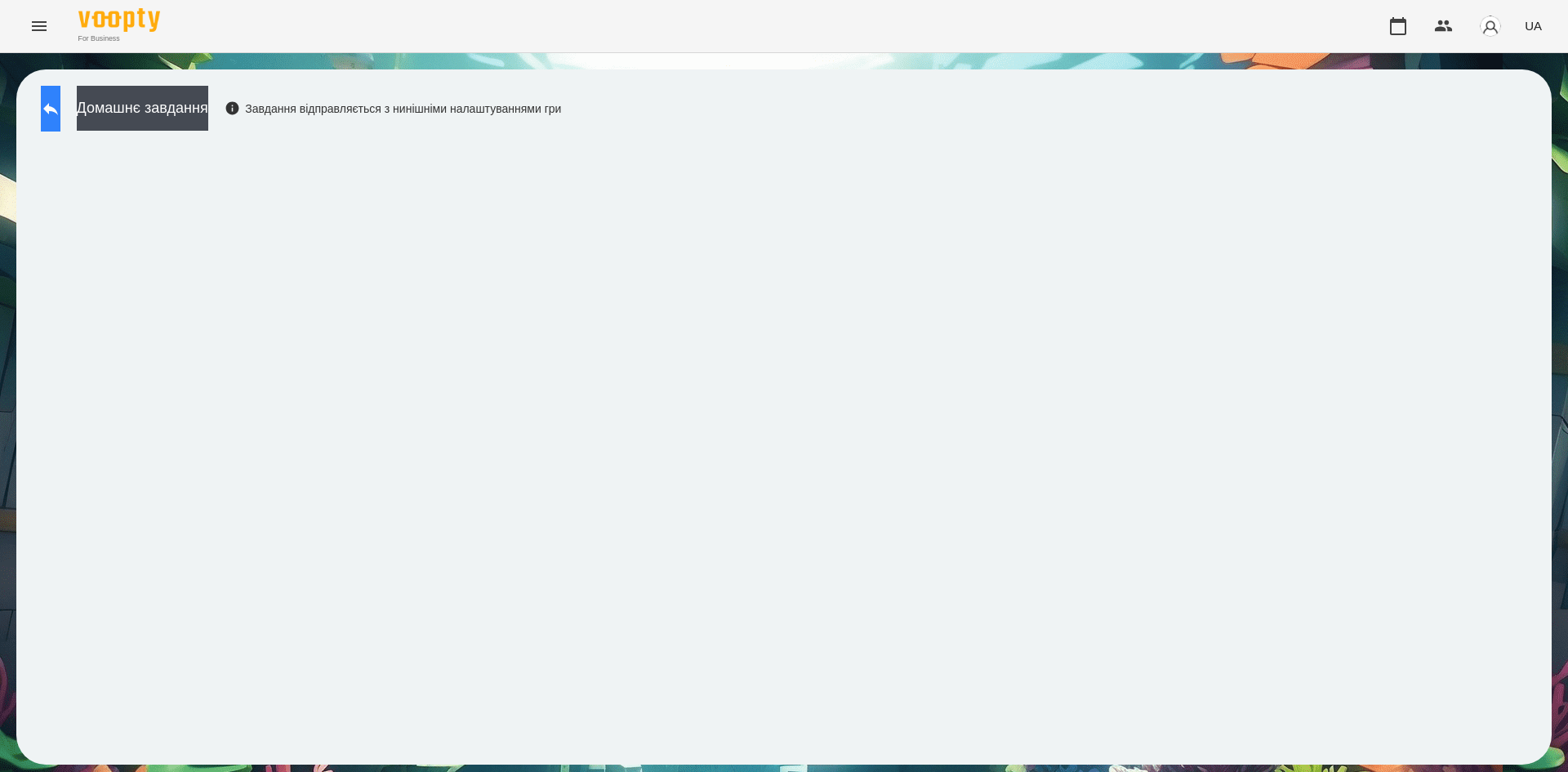
click at [61, 125] on button at bounding box center [50, 109] width 19 height 46
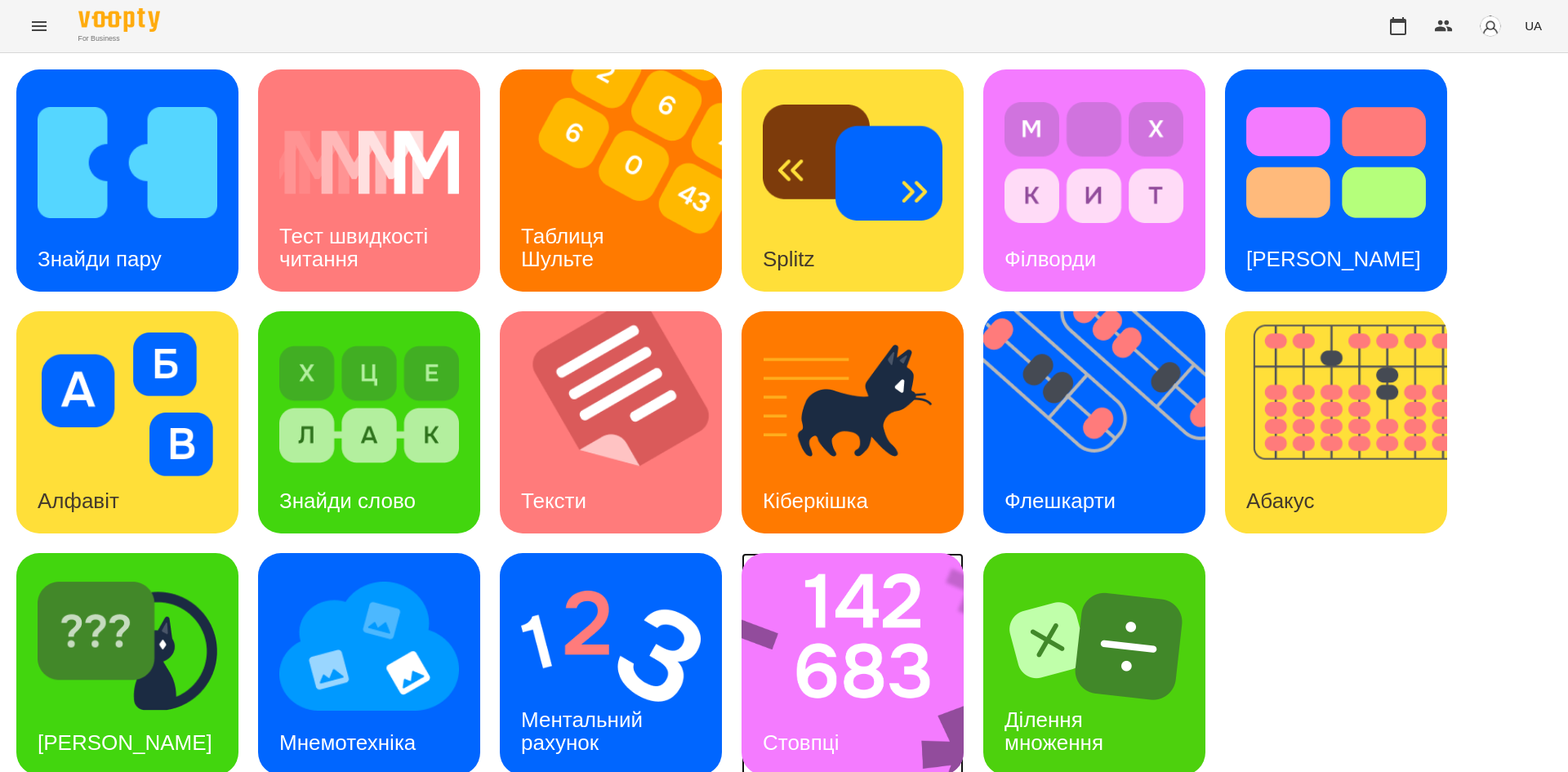
click at [891, 647] on img at bounding box center [863, 664] width 244 height 223
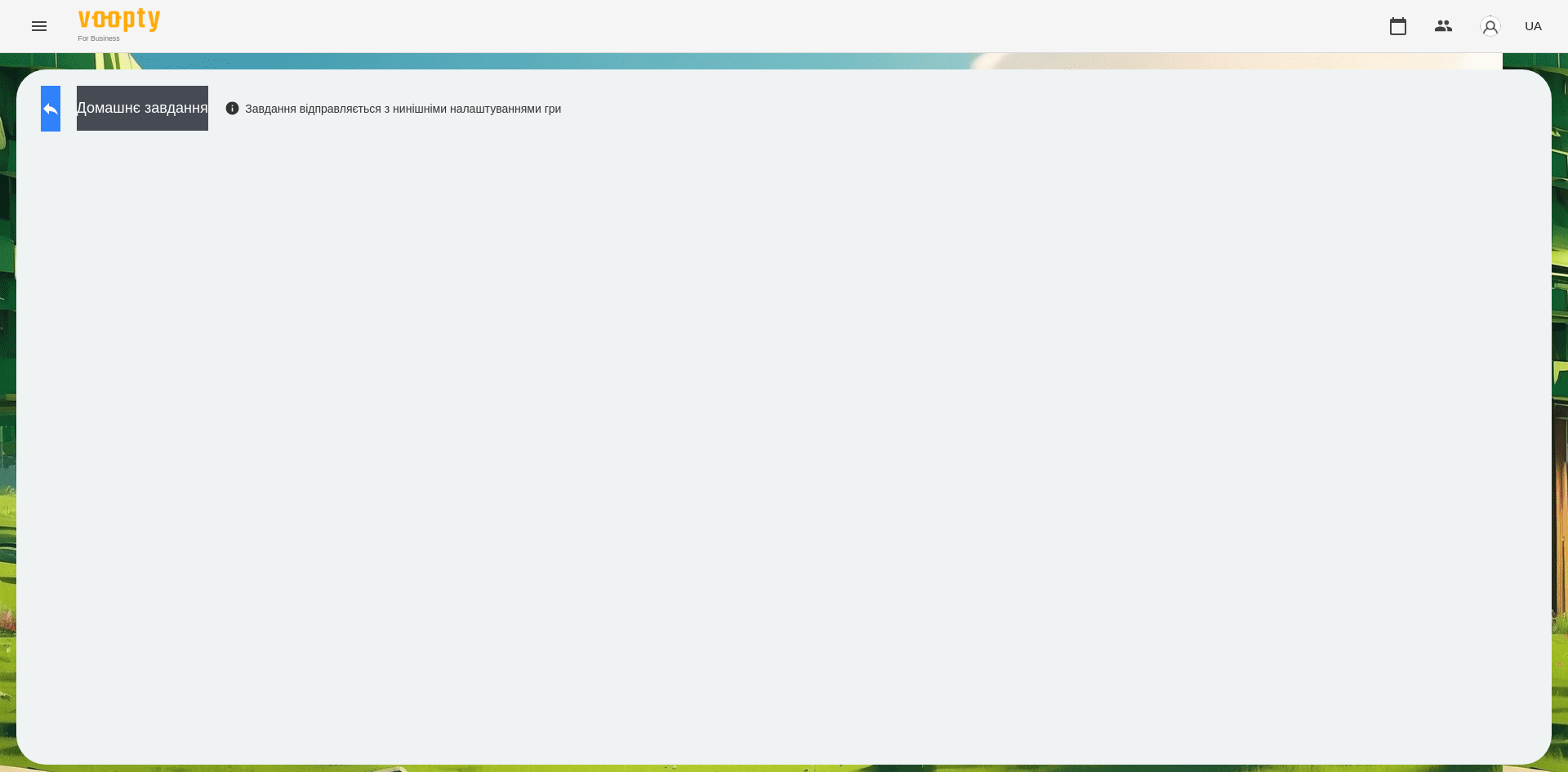
click at [61, 114] on icon at bounding box center [50, 108] width 19 height 19
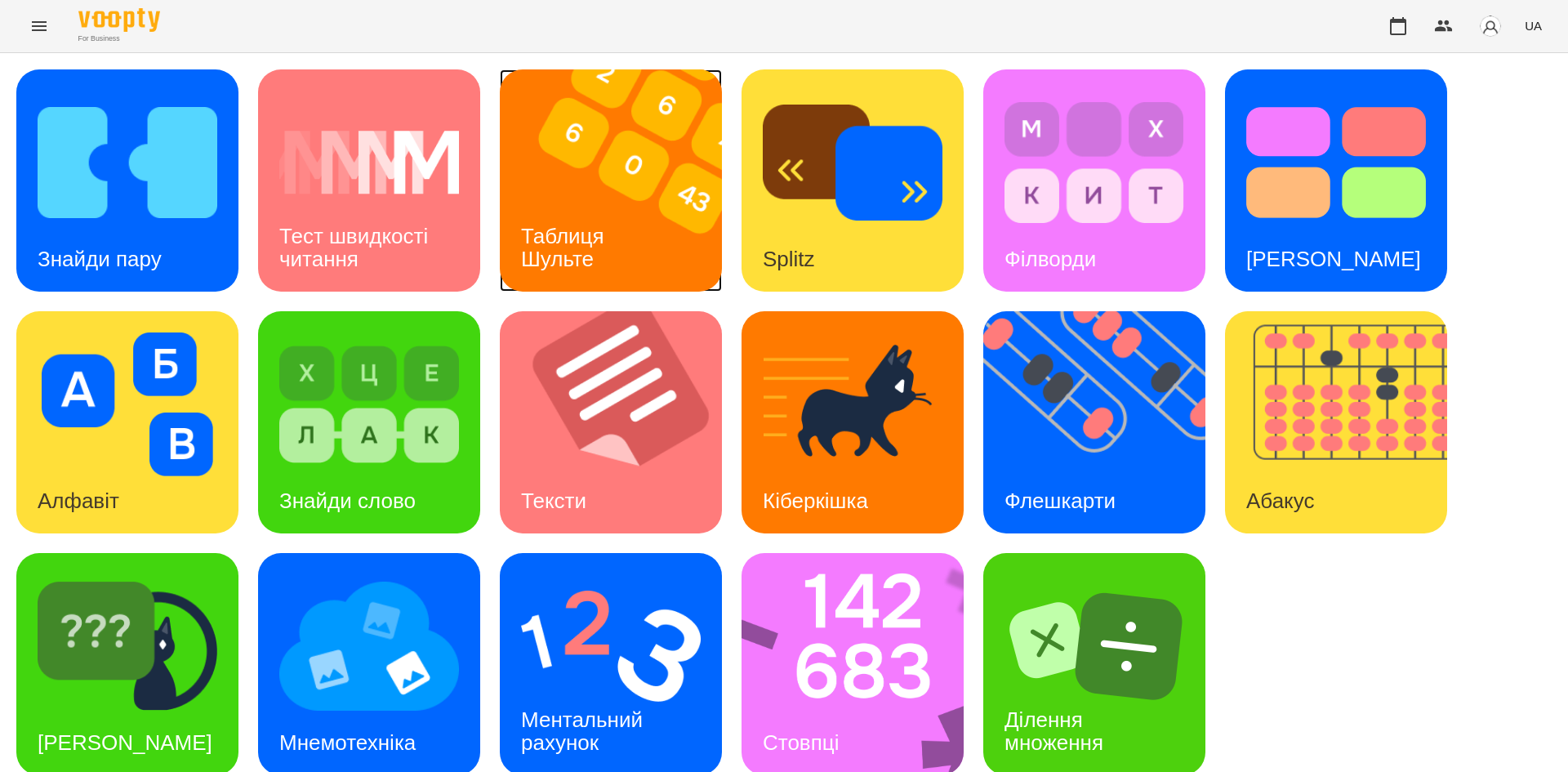
click at [616, 246] on div "Таблиця Шульте" at bounding box center [565, 248] width 132 height 87
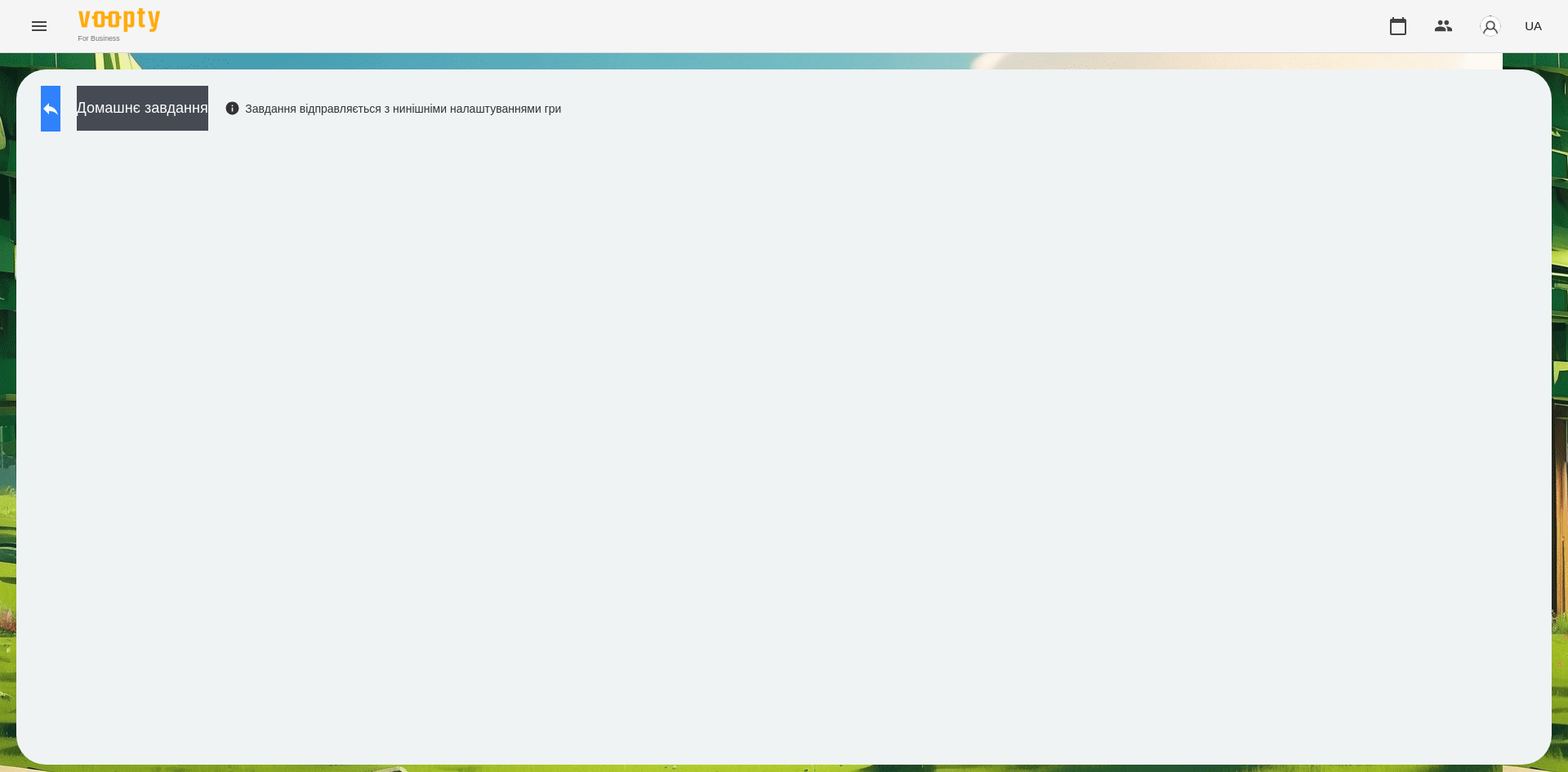
click at [61, 111] on button at bounding box center [50, 109] width 19 height 46
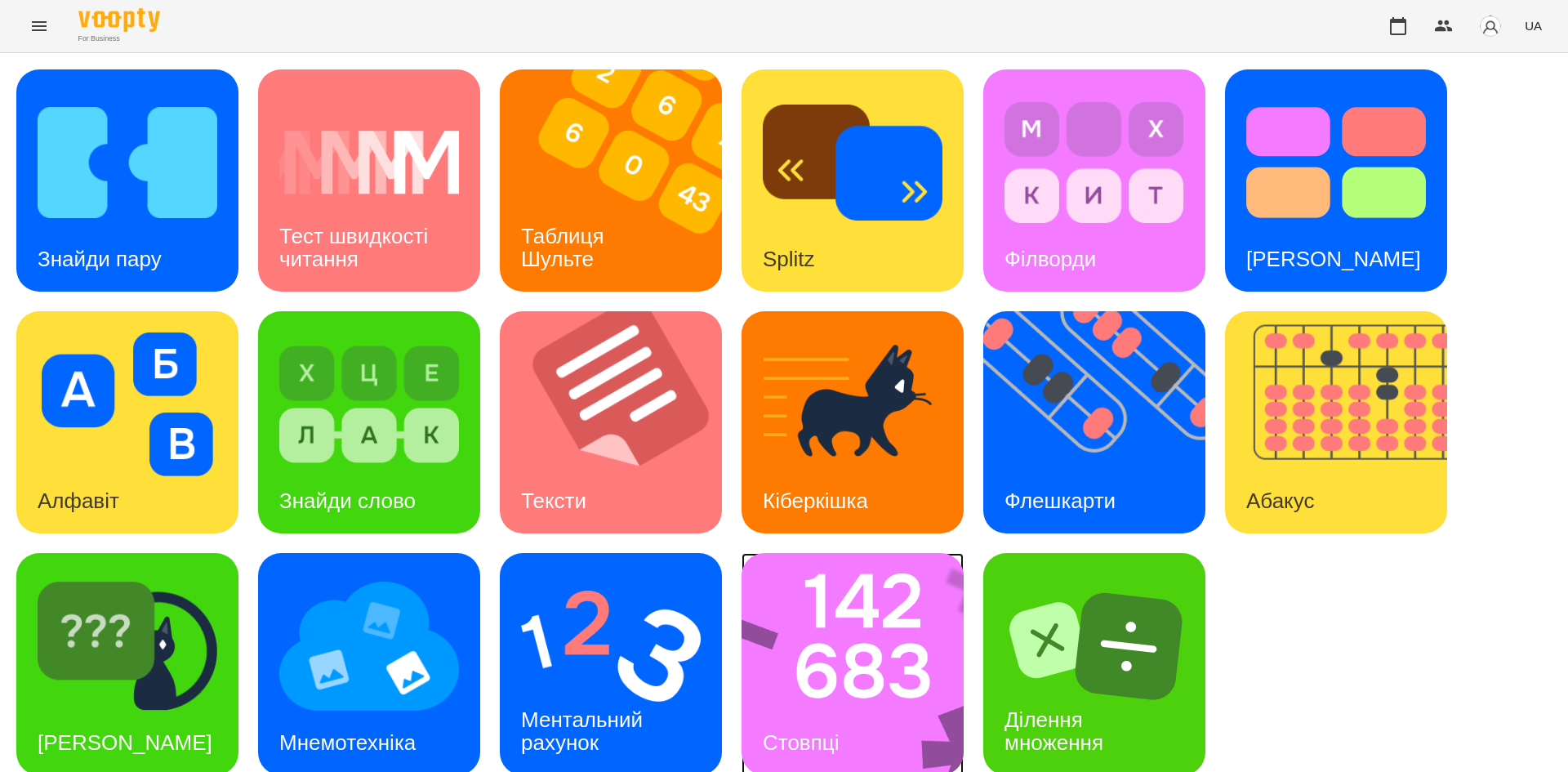
click at [793, 663] on img at bounding box center [863, 664] width 244 height 223
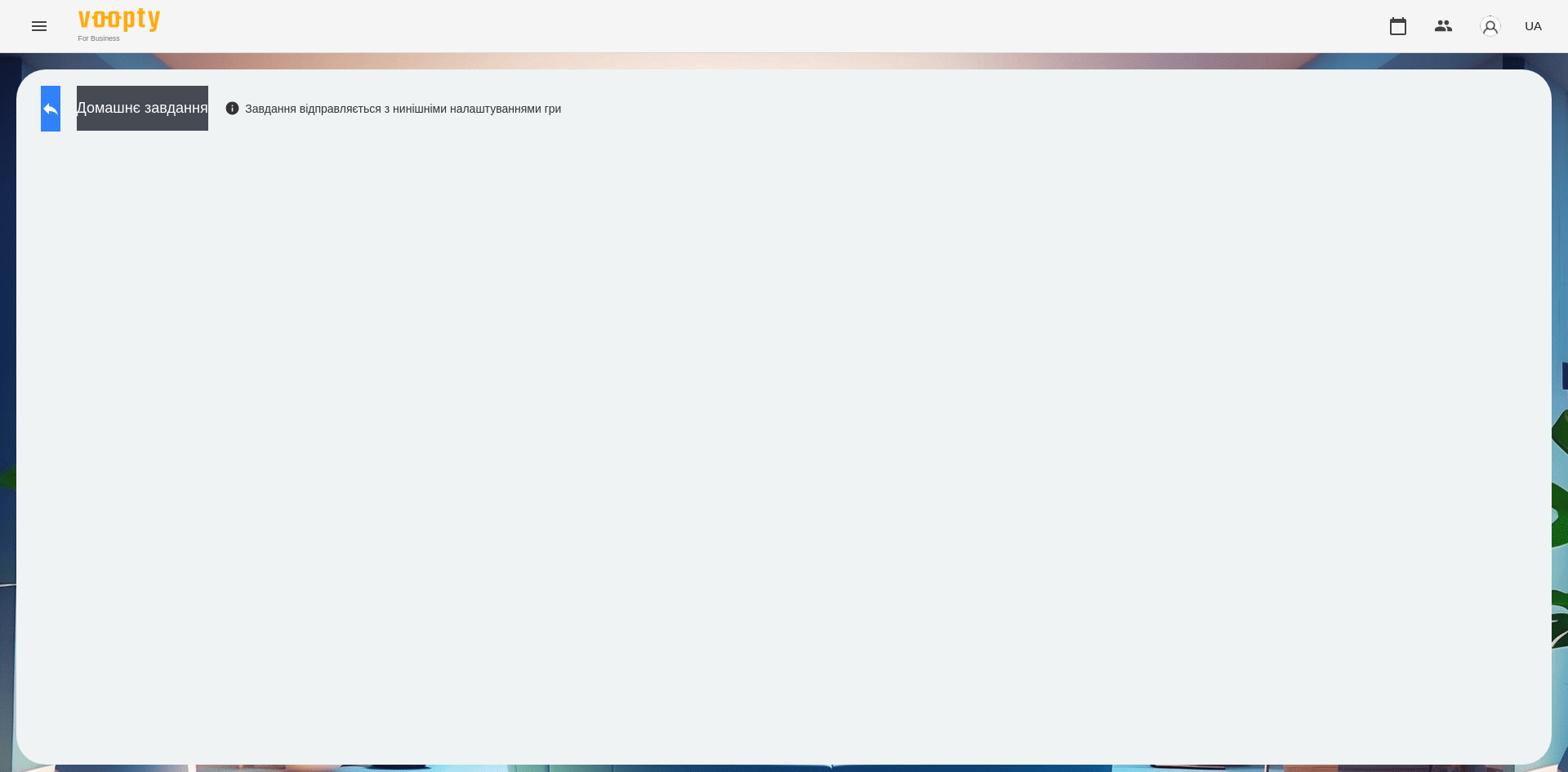
click at [60, 116] on icon at bounding box center [50, 108] width 19 height 19
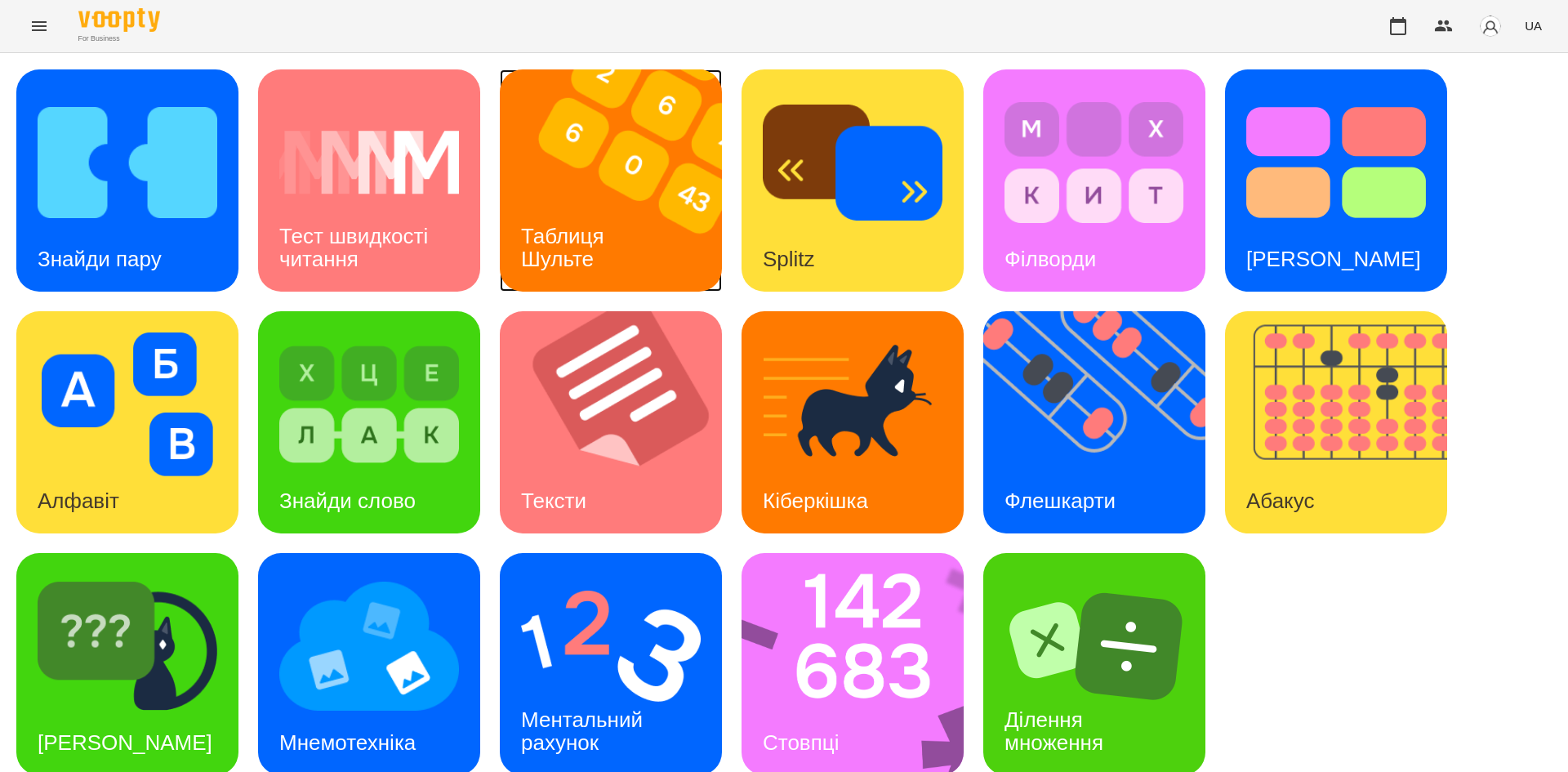
click at [634, 225] on img at bounding box center [621, 180] width 243 height 223
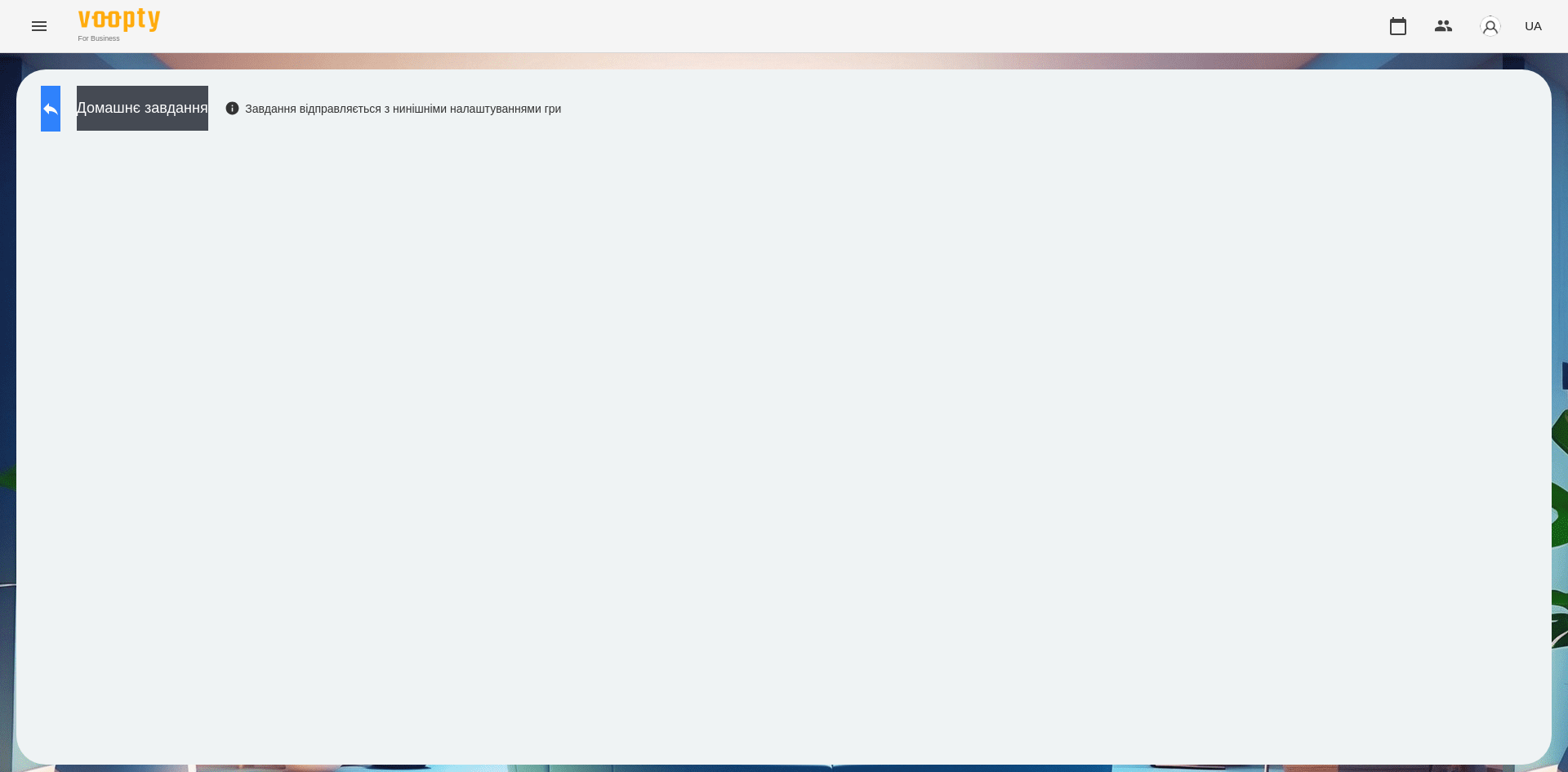
click at [61, 110] on icon at bounding box center [50, 108] width 19 height 19
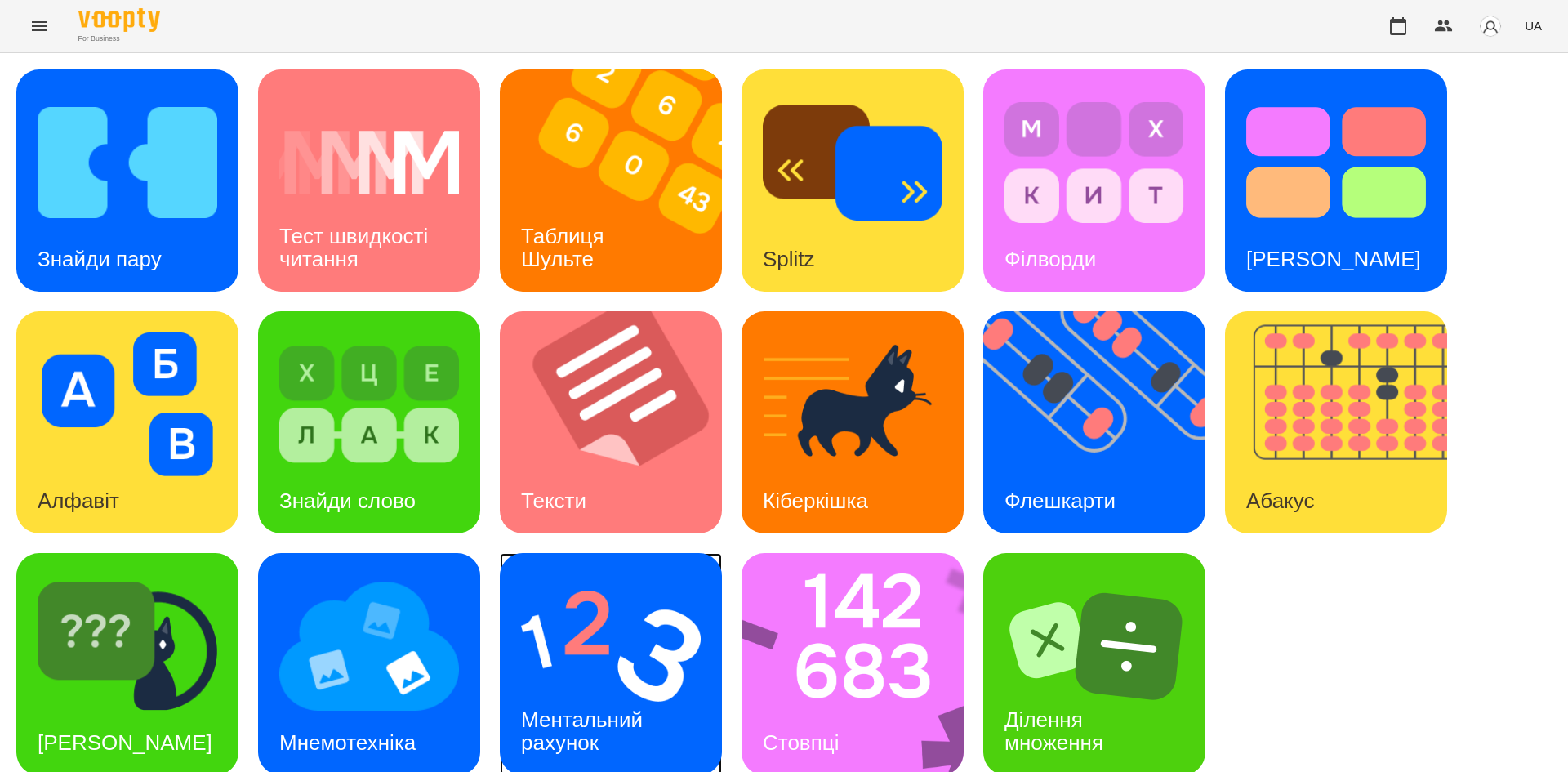
click at [609, 653] on img at bounding box center [610, 646] width 179 height 144
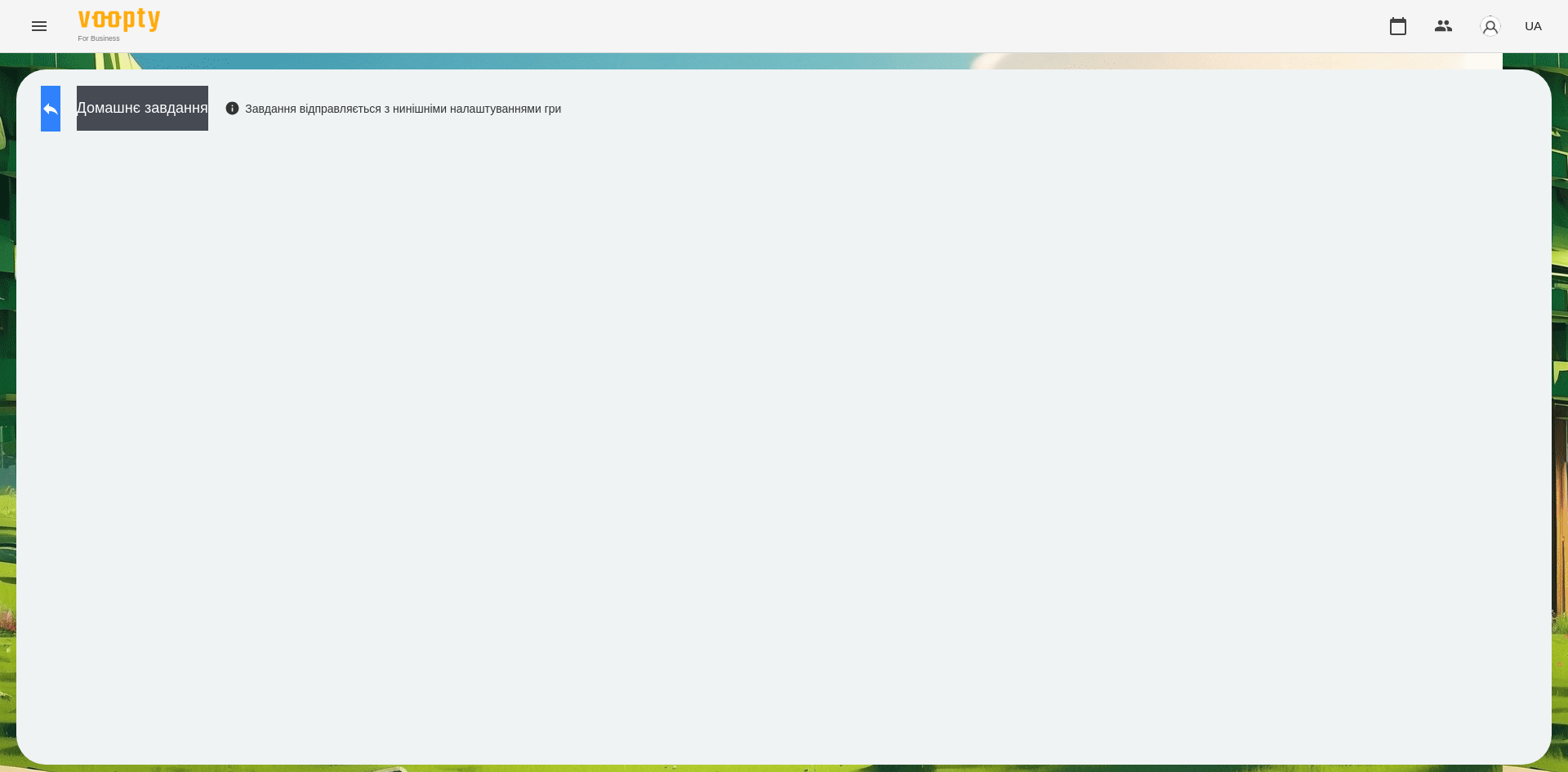
click at [59, 110] on icon at bounding box center [50, 108] width 19 height 19
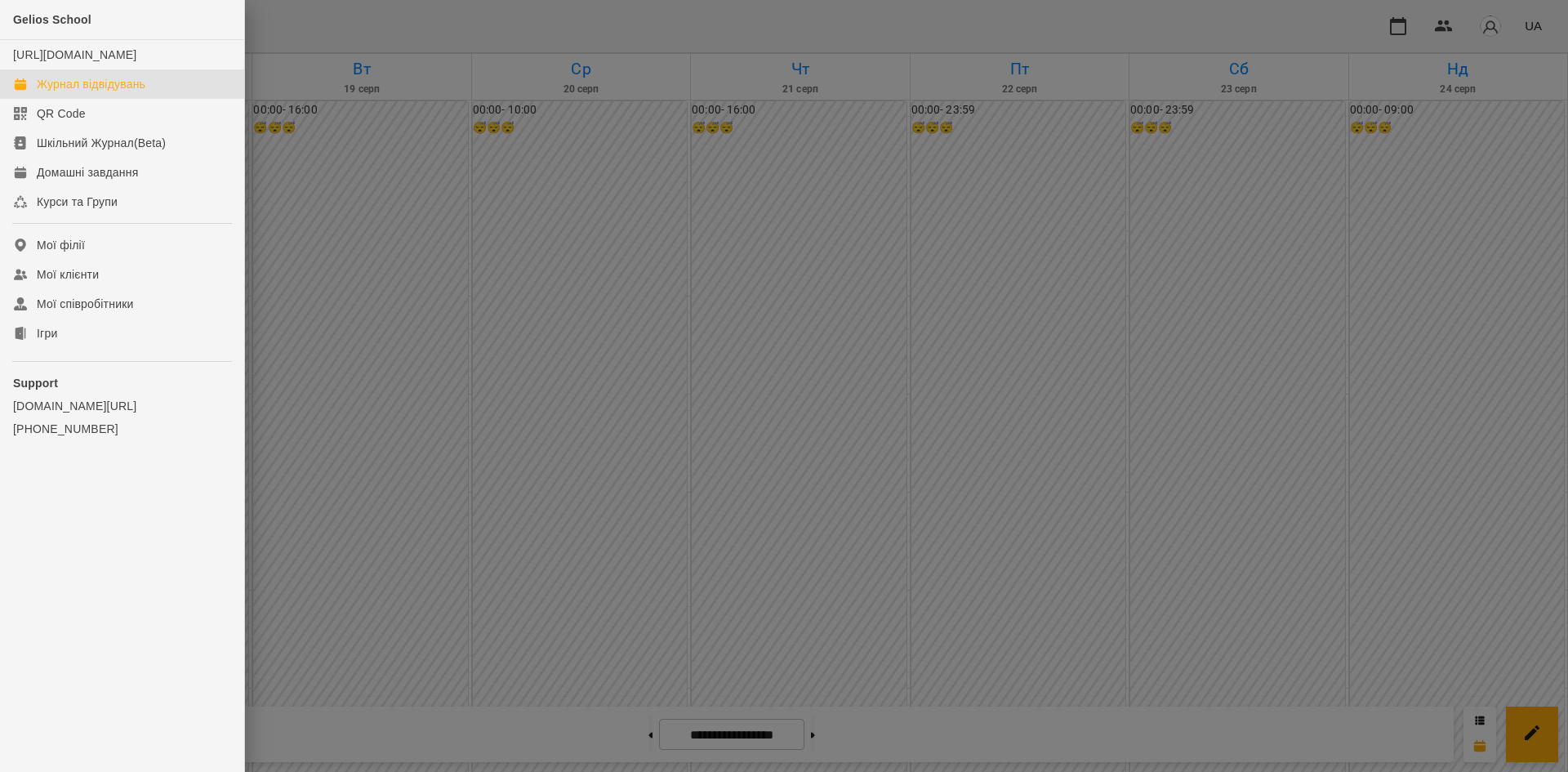
scroll to position [1436, 0]
click at [752, 263] on div at bounding box center [784, 386] width 1568 height 772
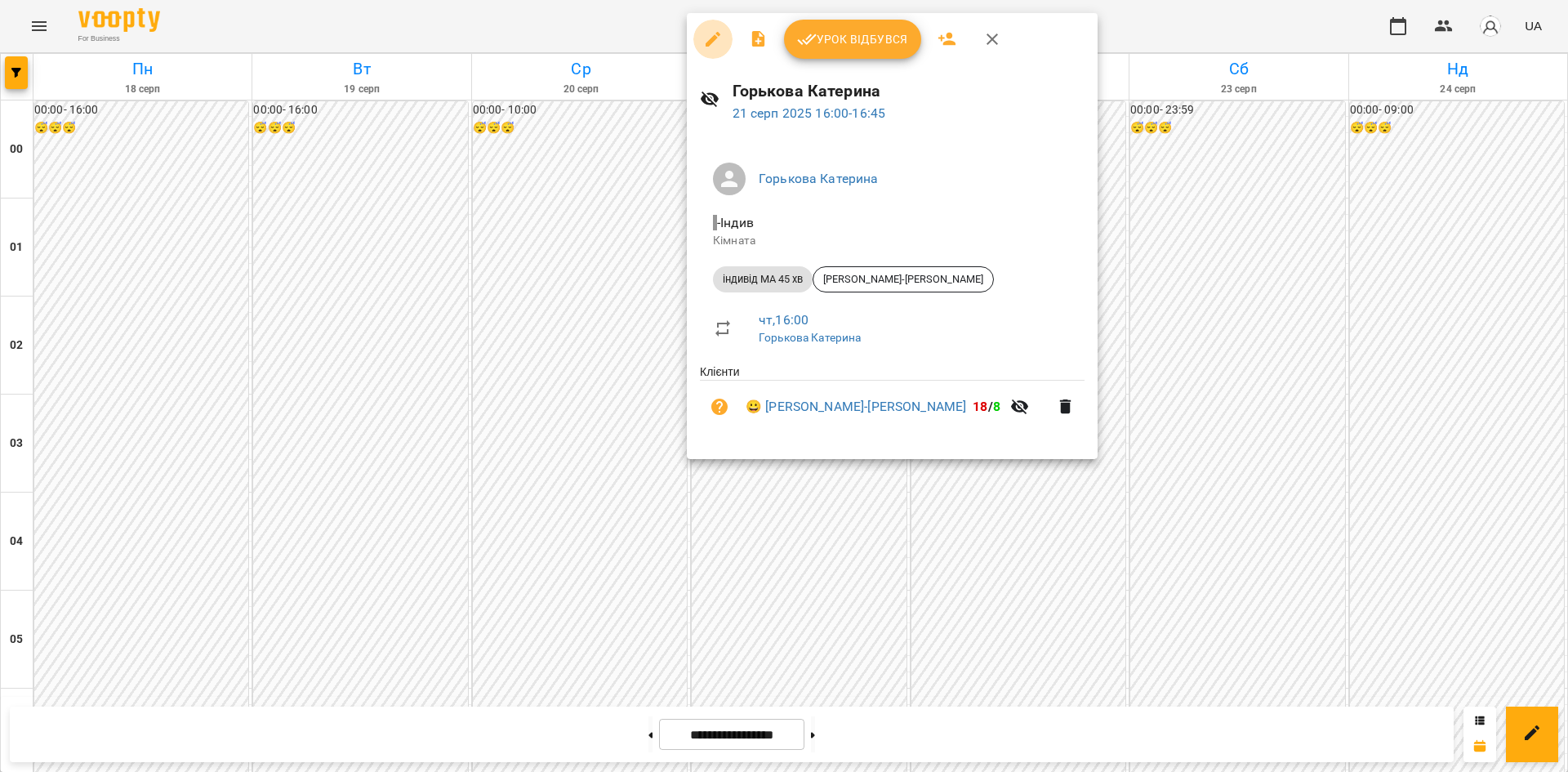
click at [715, 33] on icon "button" at bounding box center [712, 39] width 19 height 19
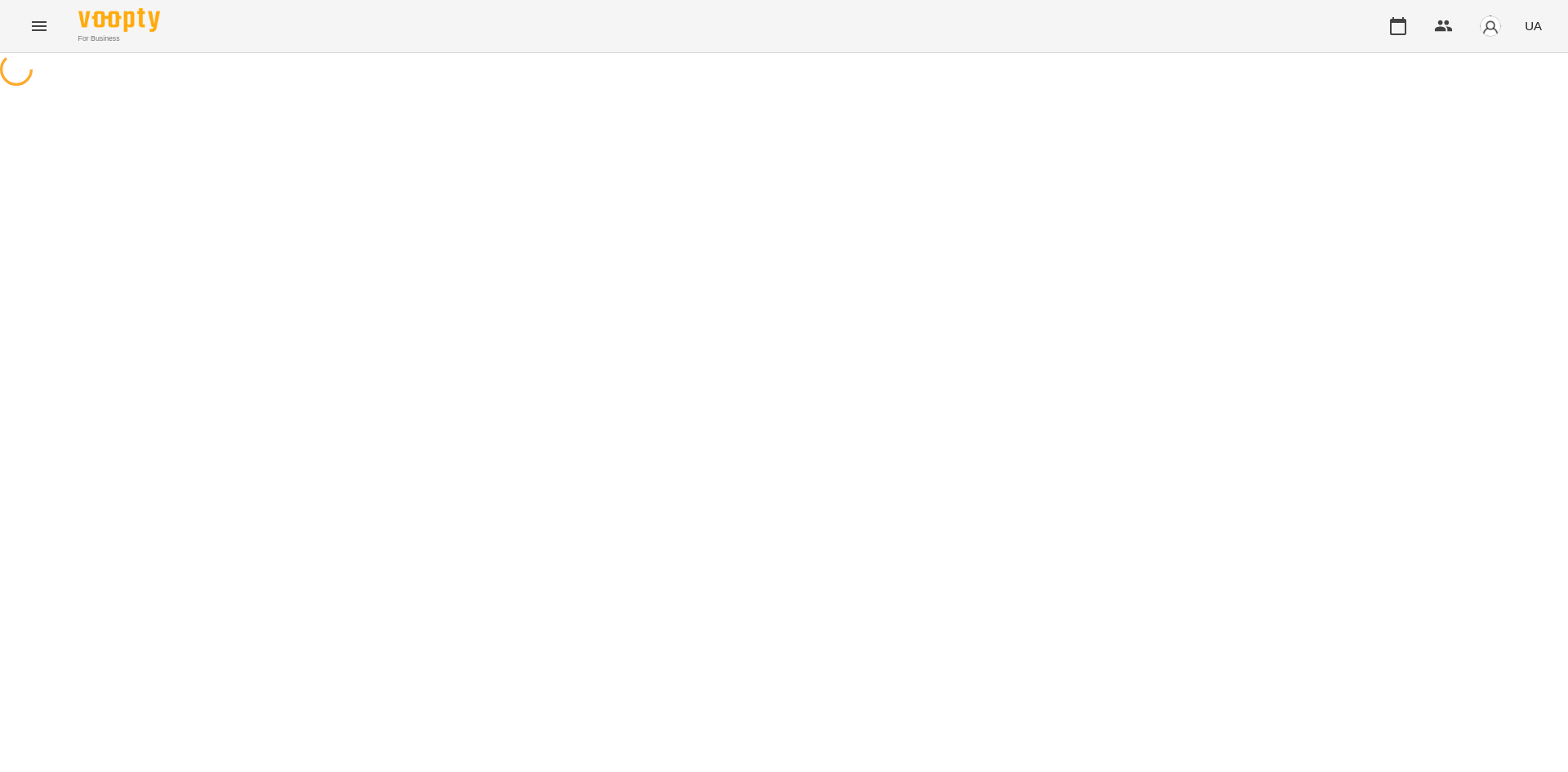
select select "**********"
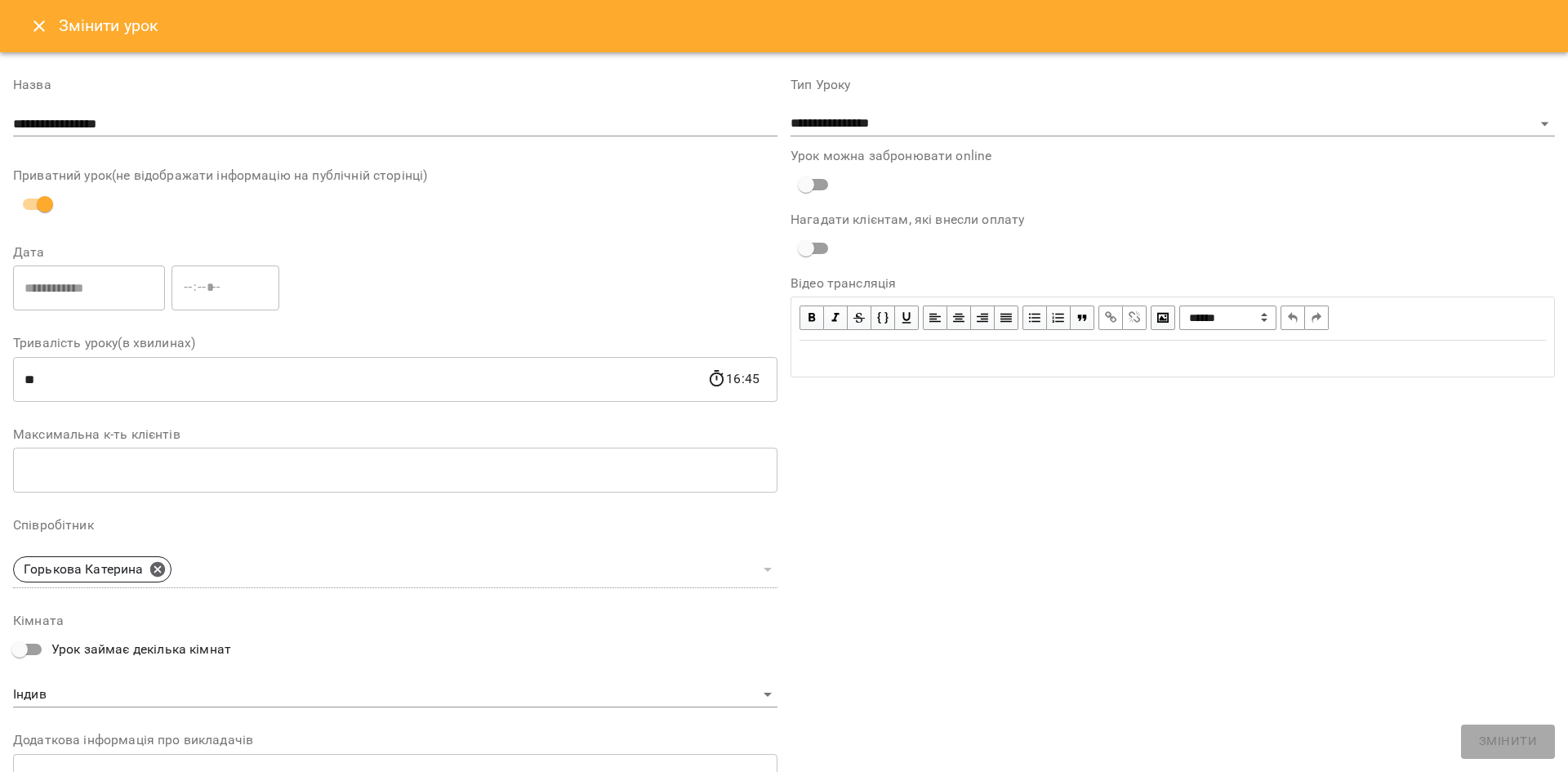
drag, startPoint x: 15, startPoint y: 29, endPoint x: 30, endPoint y: 27, distance: 15.1
click at [30, 27] on div "Змінити урок" at bounding box center [784, 26] width 1568 height 52
click at [30, 27] on icon "Close" at bounding box center [39, 26] width 19 height 19
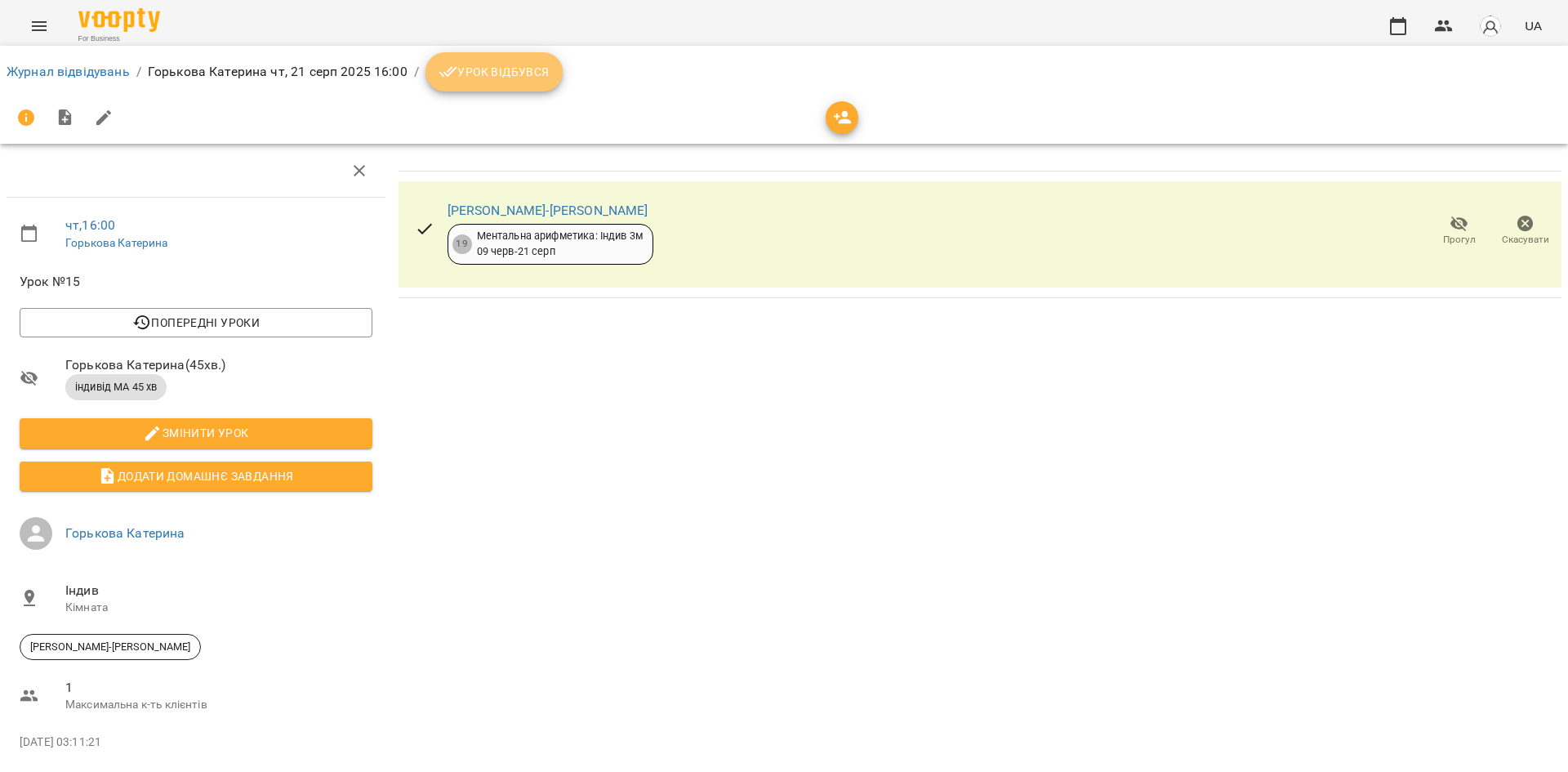
click at [512, 75] on span "Урок відбувся" at bounding box center [494, 71] width 111 height 19
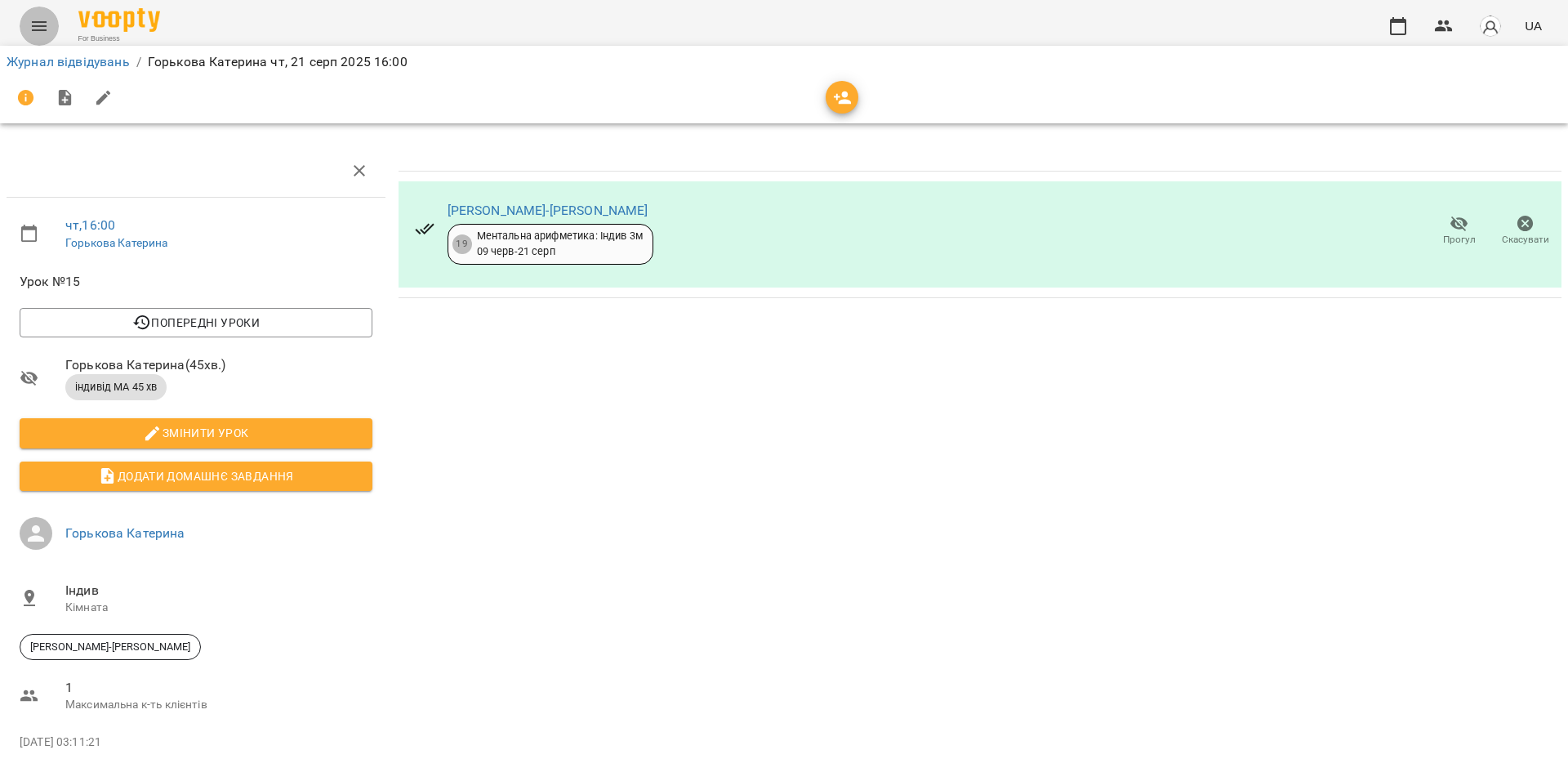
click at [33, 21] on icon "Menu" at bounding box center [39, 26] width 19 height 19
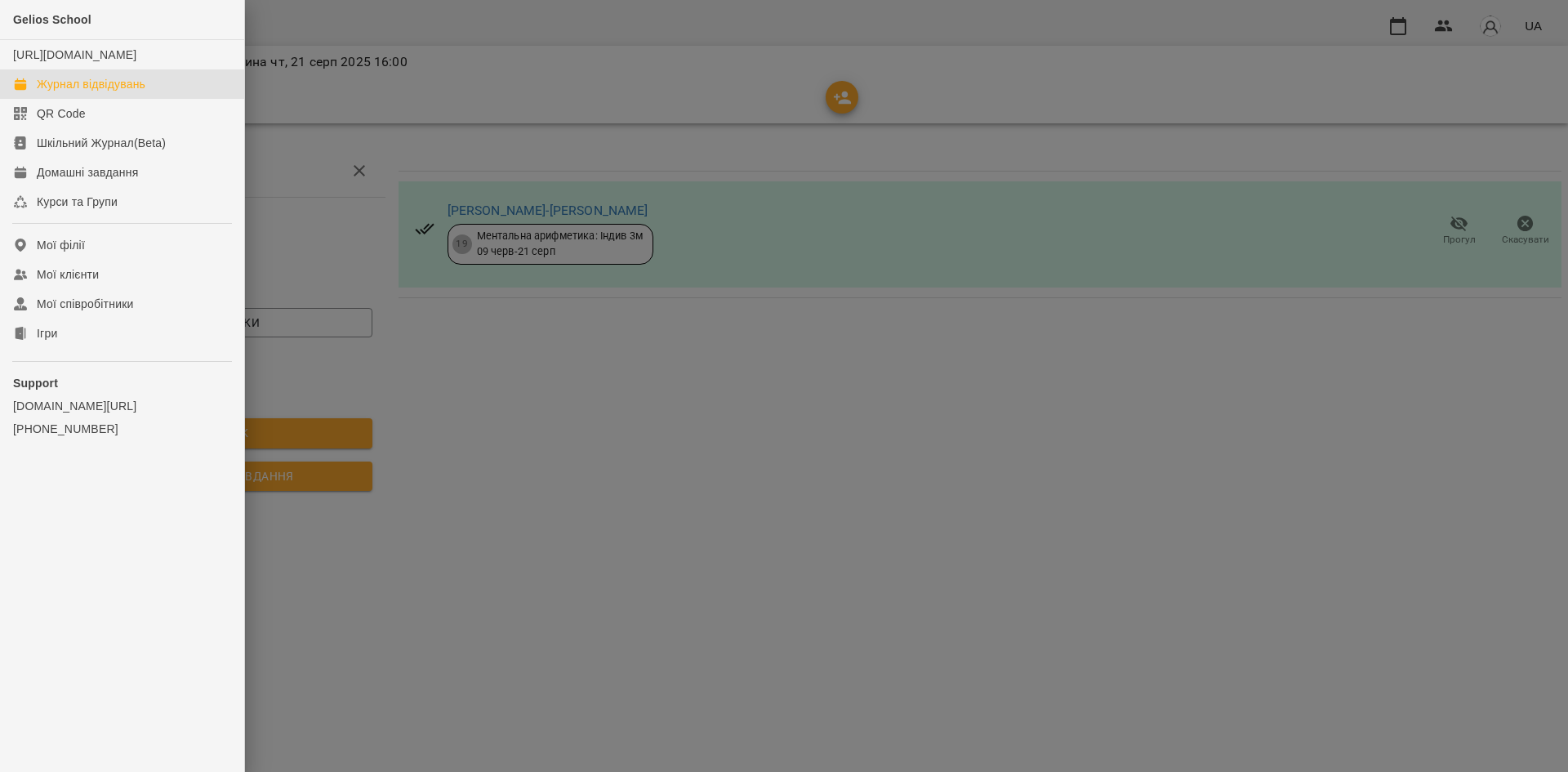
click at [100, 92] on div "Журнал відвідувань" at bounding box center [91, 85] width 109 height 17
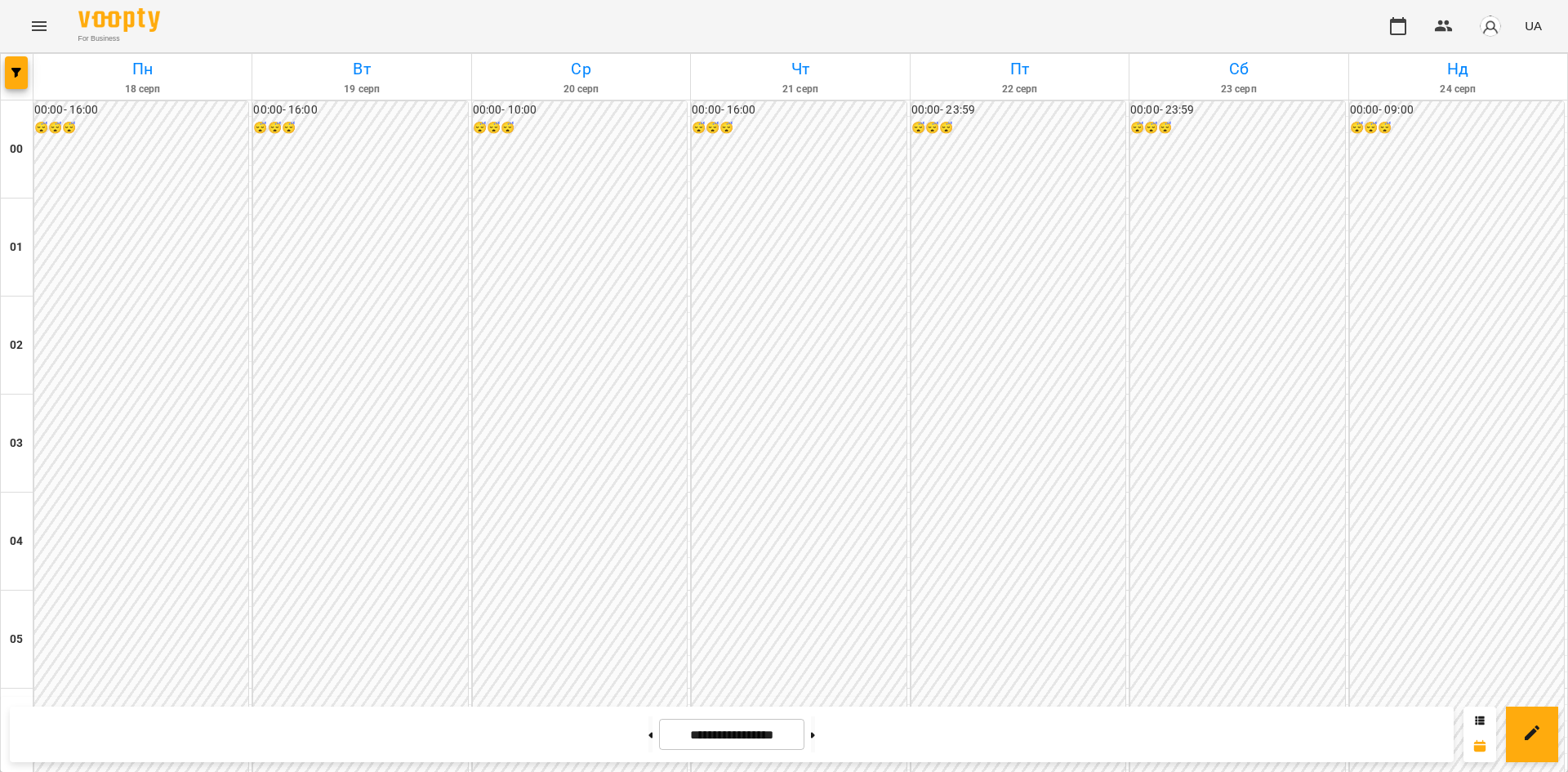
scroll to position [1546, 0]
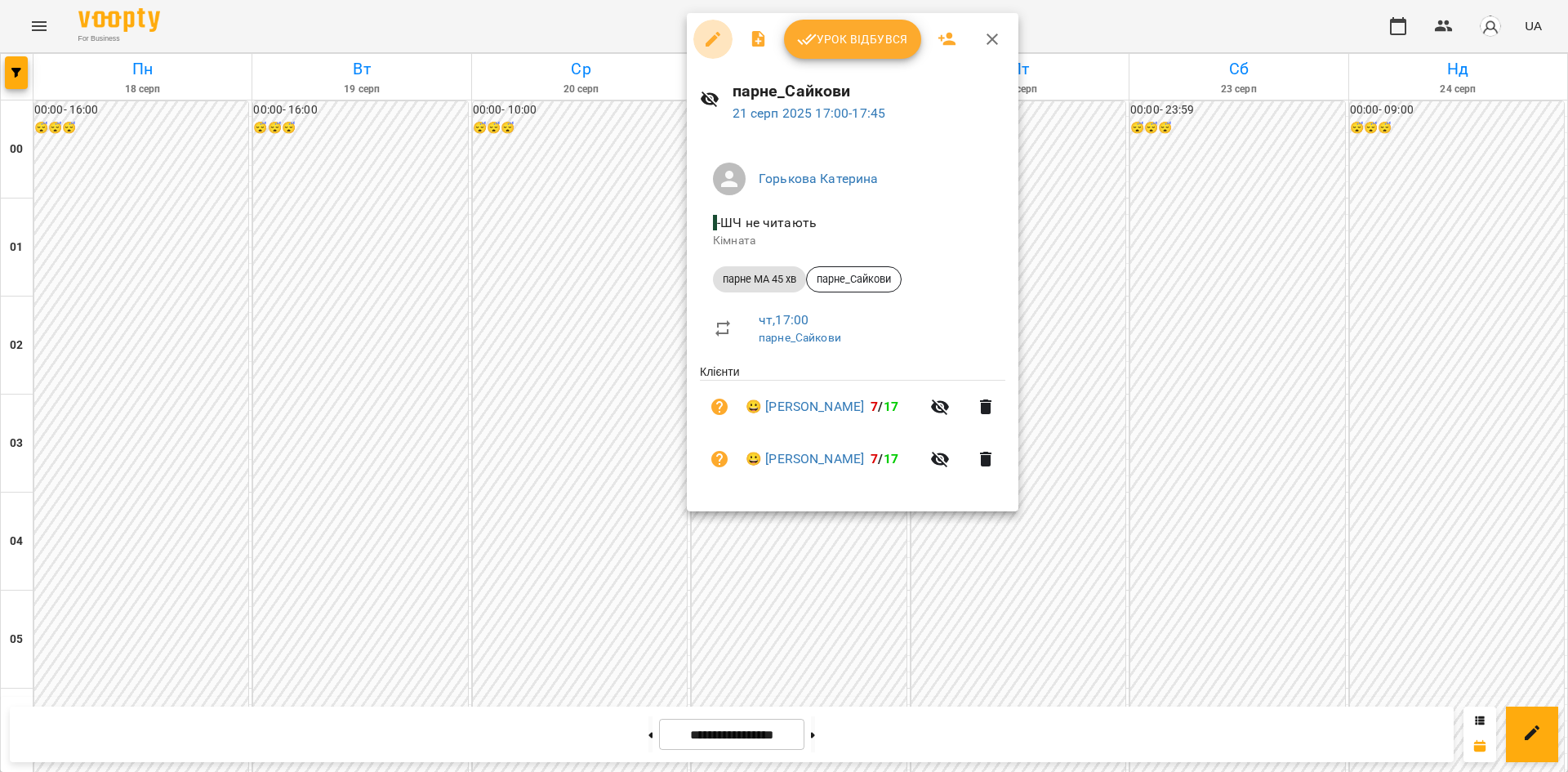
click at [709, 33] on icon "button" at bounding box center [712, 39] width 19 height 19
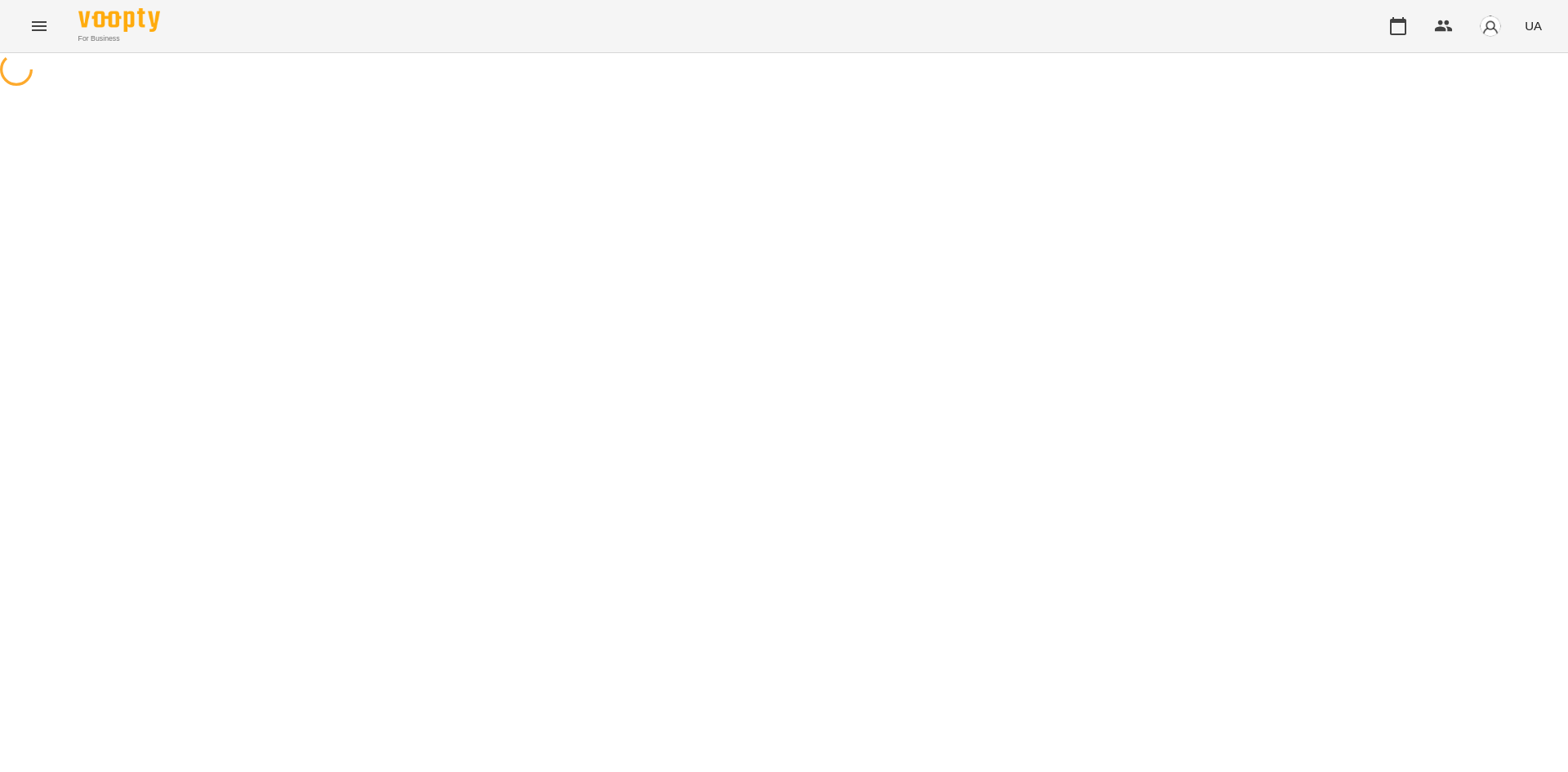
select select "**********"
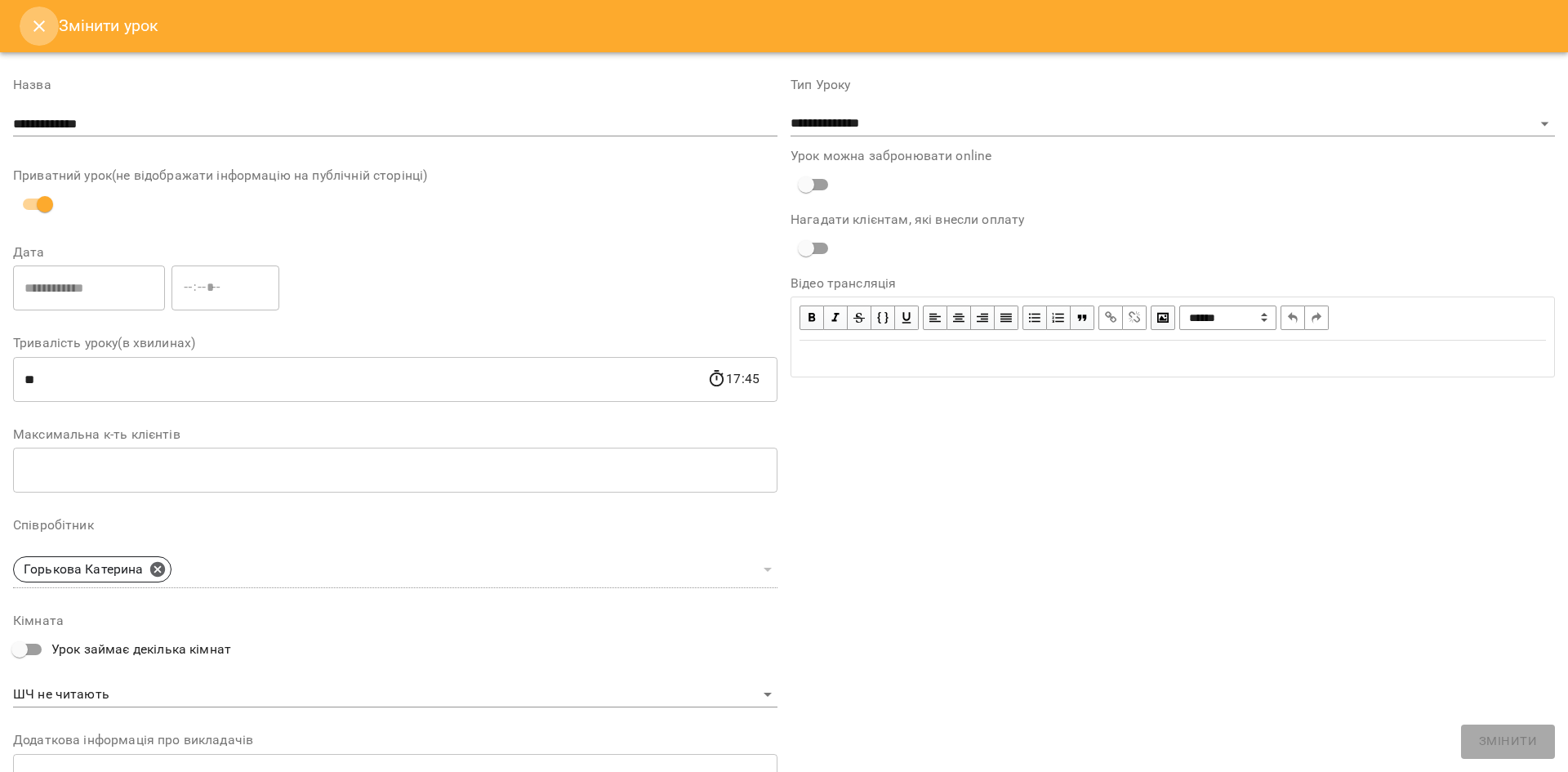
click at [21, 17] on button "Close" at bounding box center [39, 26] width 40 height 40
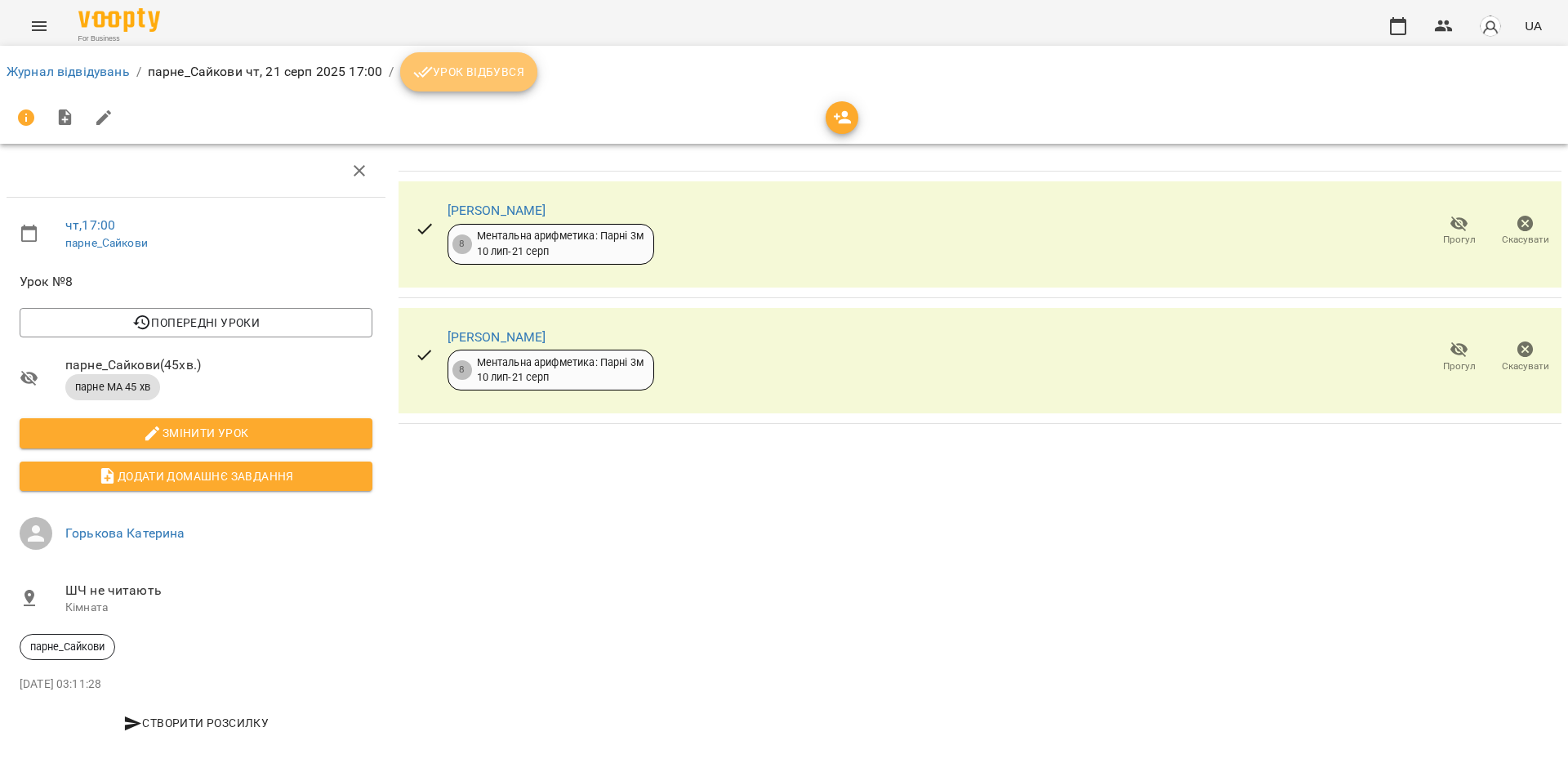
click at [441, 68] on span "Урок відбувся" at bounding box center [468, 71] width 111 height 19
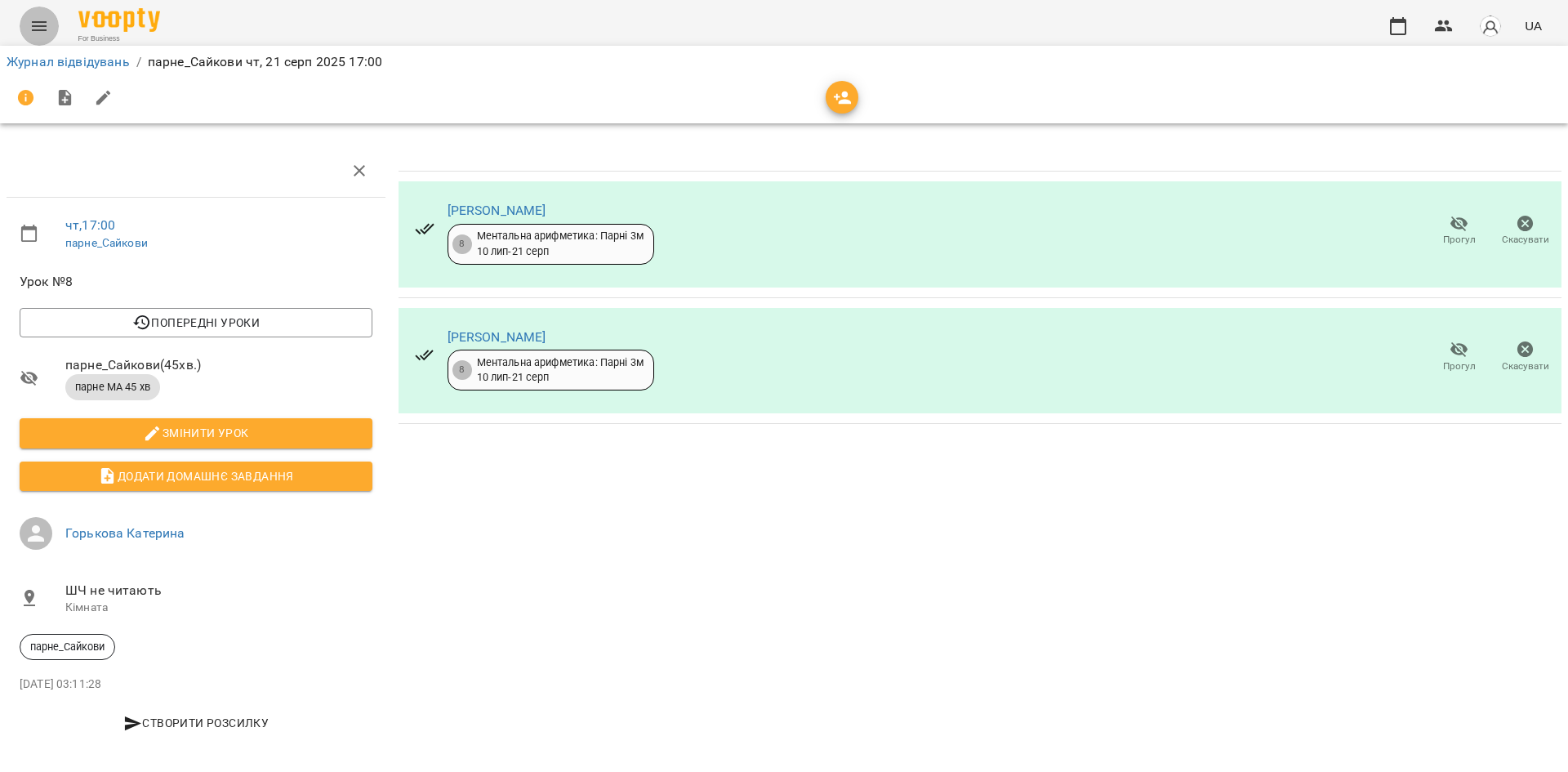
click at [32, 31] on icon "Menu" at bounding box center [39, 26] width 19 height 19
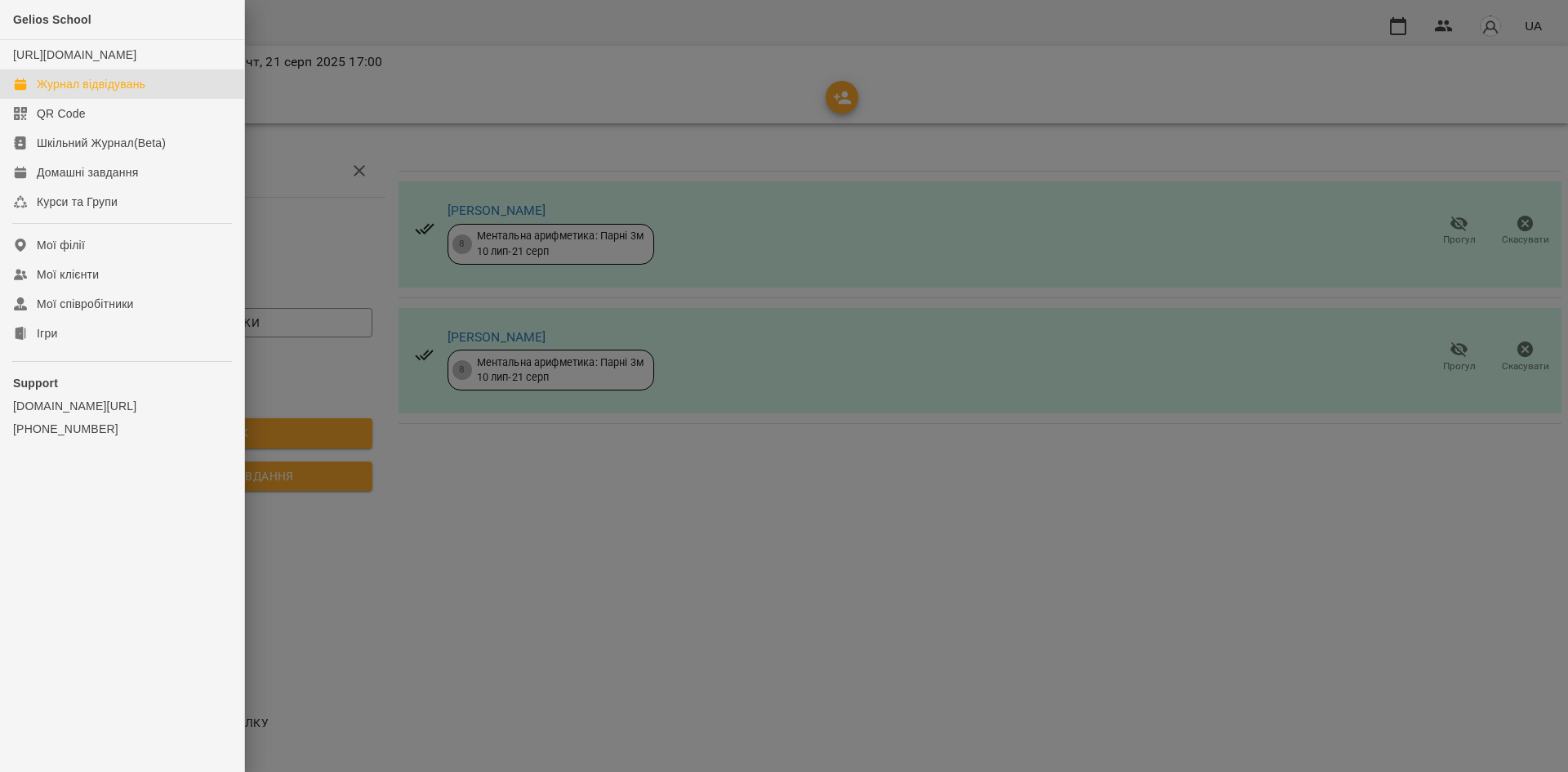
click at [105, 92] on div "Журнал відвідувань" at bounding box center [91, 85] width 109 height 17
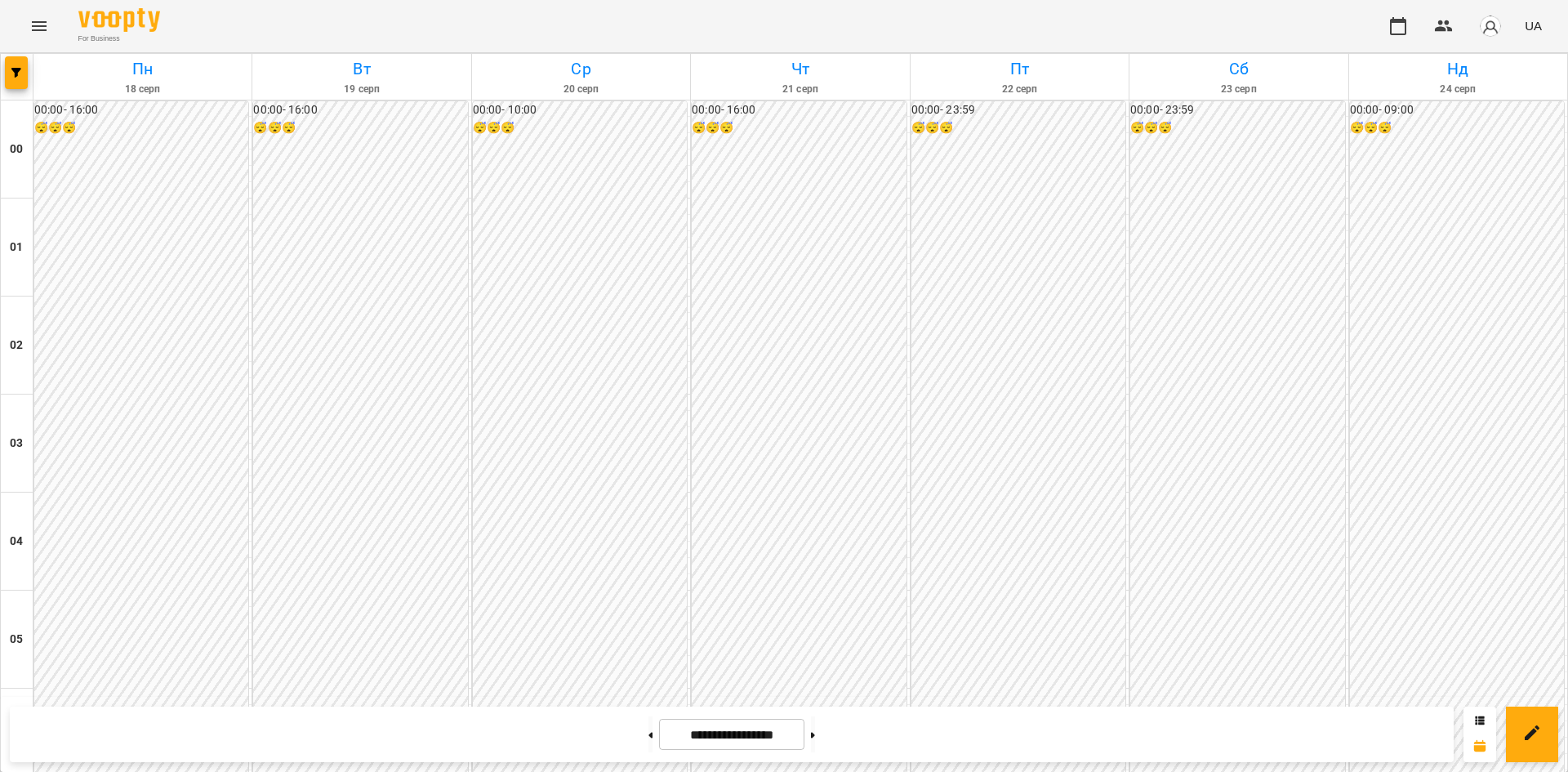
scroll to position [884, 0]
click at [19, 6] on button "Menu" at bounding box center [39, 26] width 40 height 40
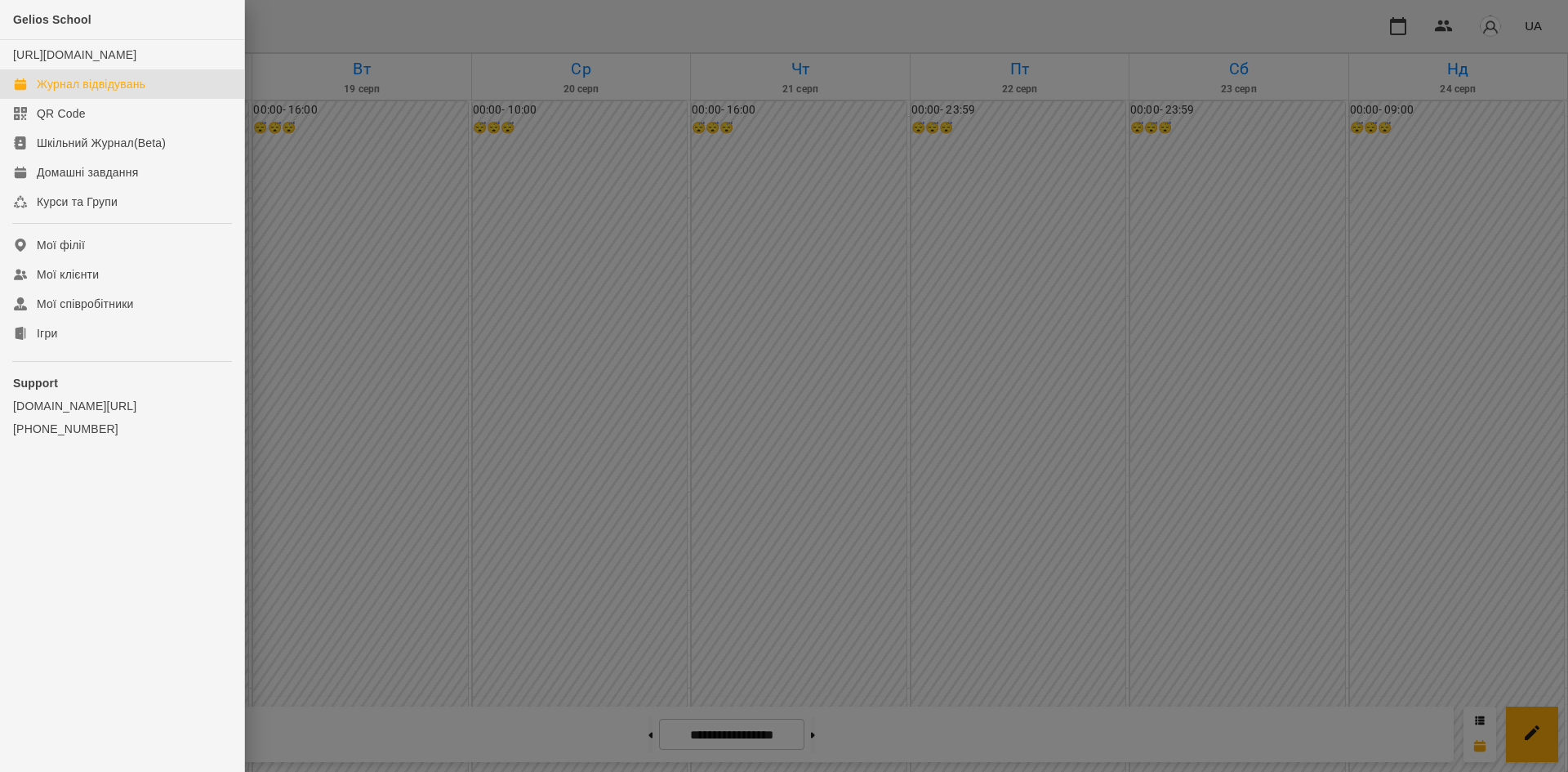
click at [371, 259] on div at bounding box center [784, 386] width 1568 height 772
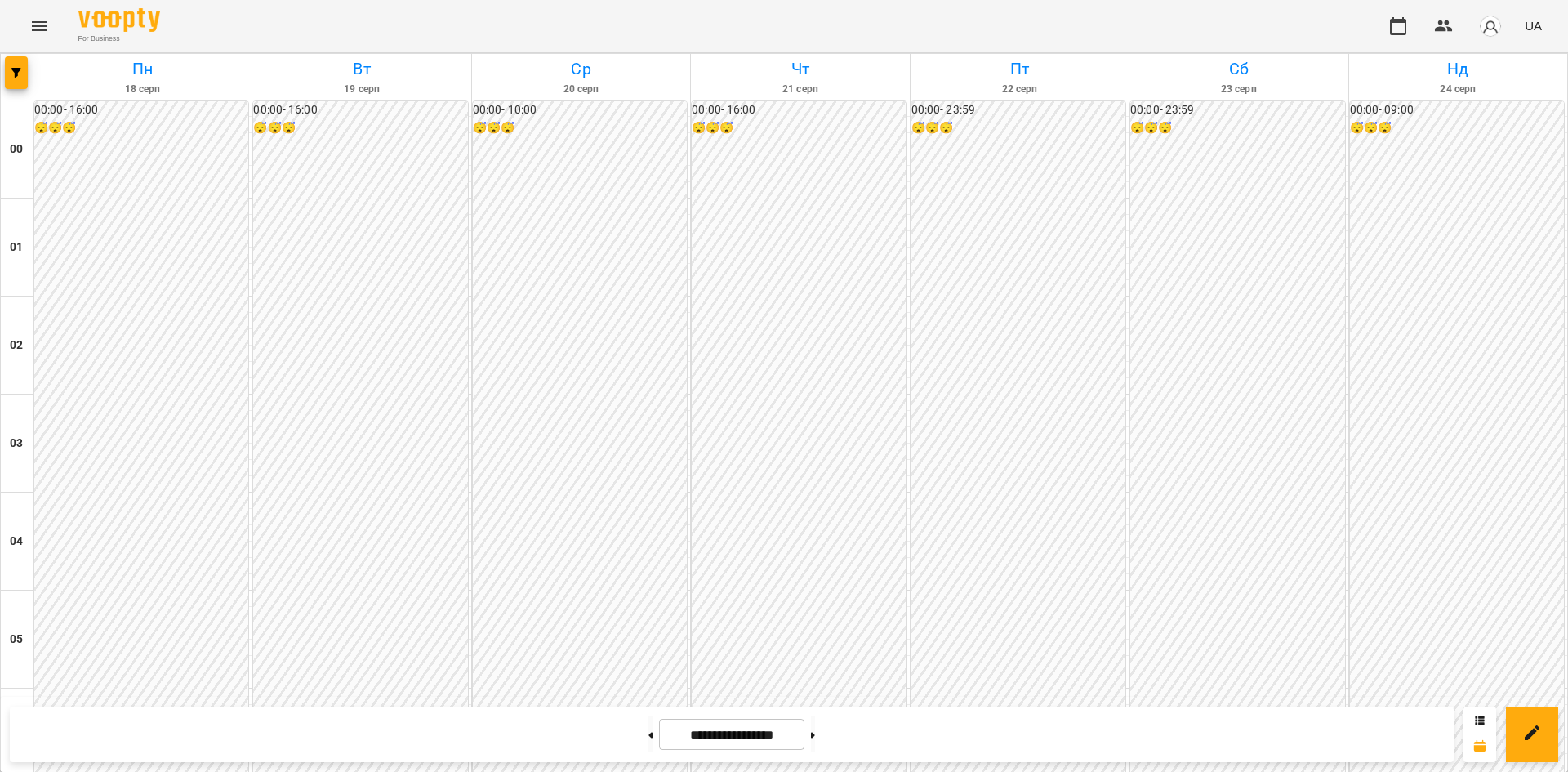
scroll to position [900, 0]
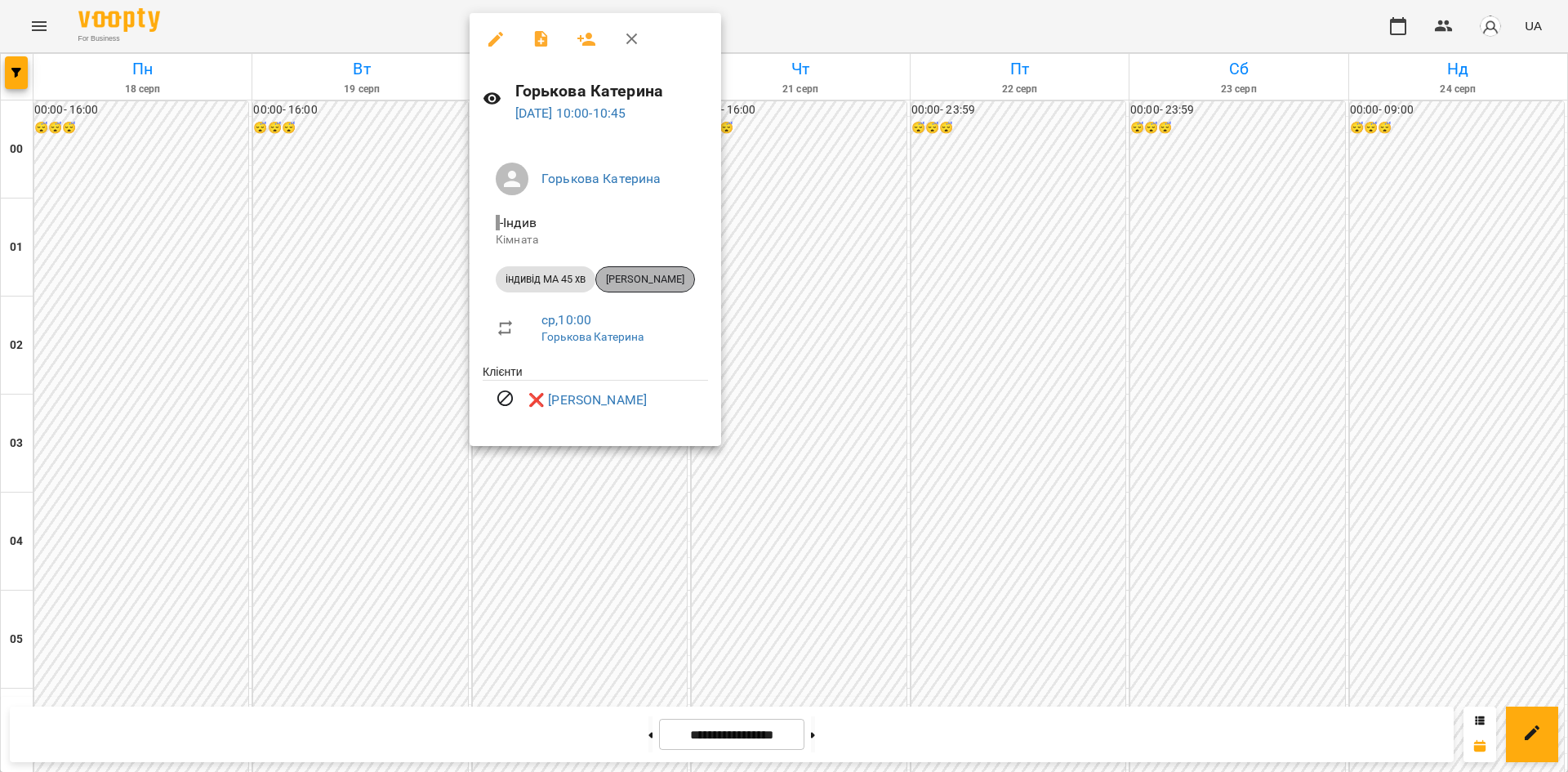
click at [636, 281] on span "[PERSON_NAME]" at bounding box center [645, 280] width 98 height 15
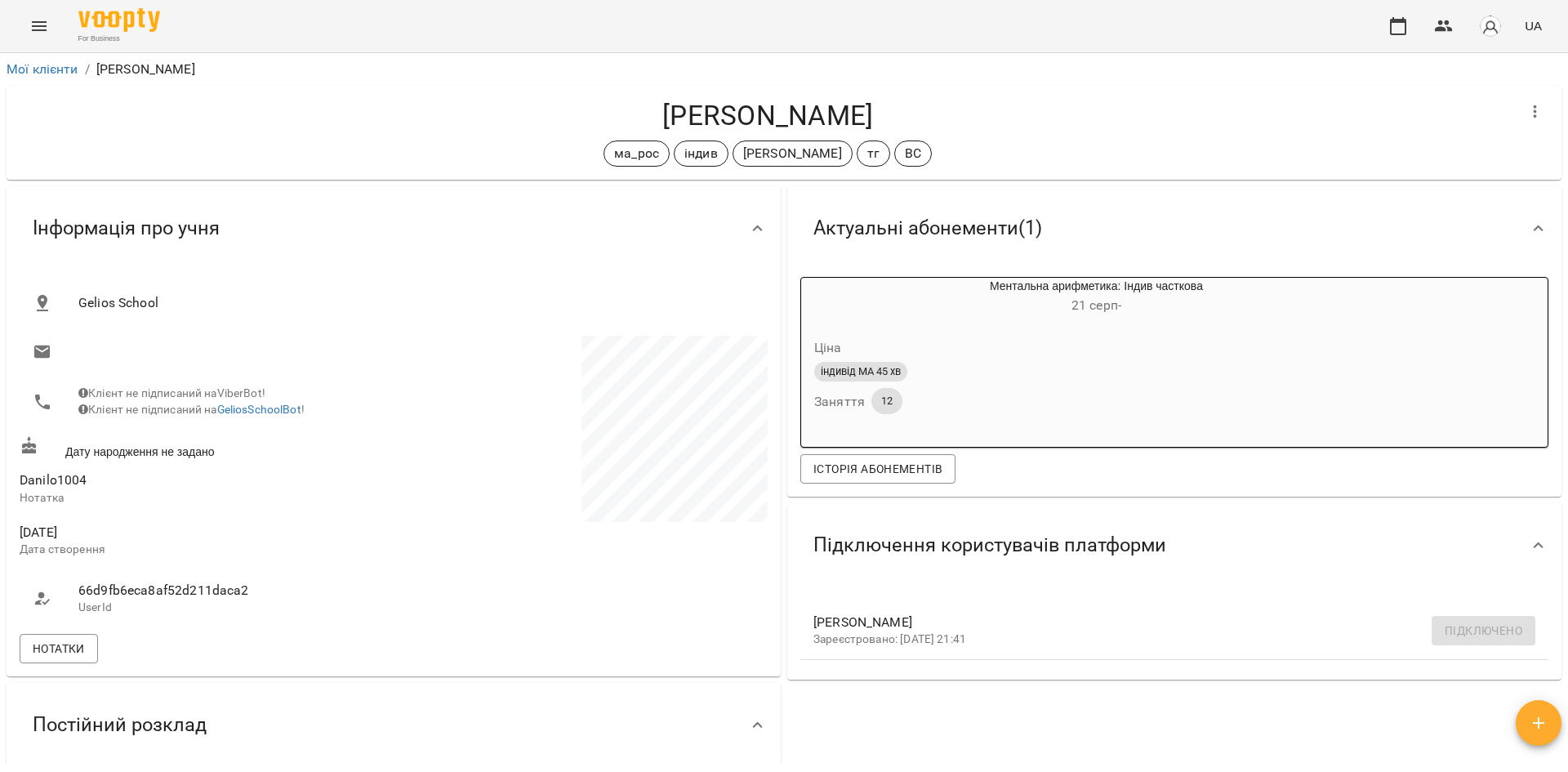
click at [37, 25] on icon "Menu" at bounding box center [39, 26] width 19 height 19
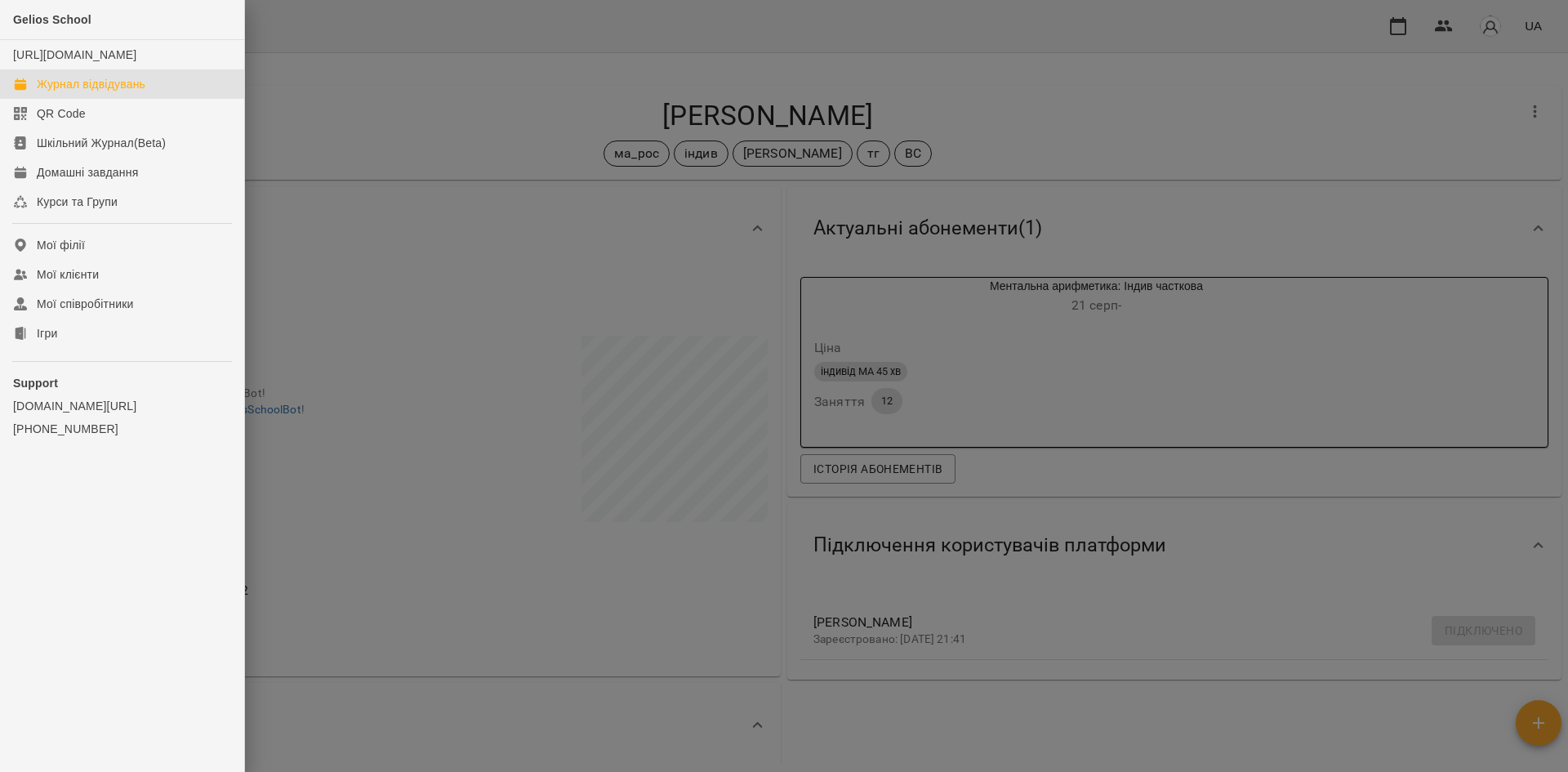
click at [108, 92] on div "Журнал відвідувань" at bounding box center [91, 85] width 109 height 17
